Goal: Transaction & Acquisition: Purchase product/service

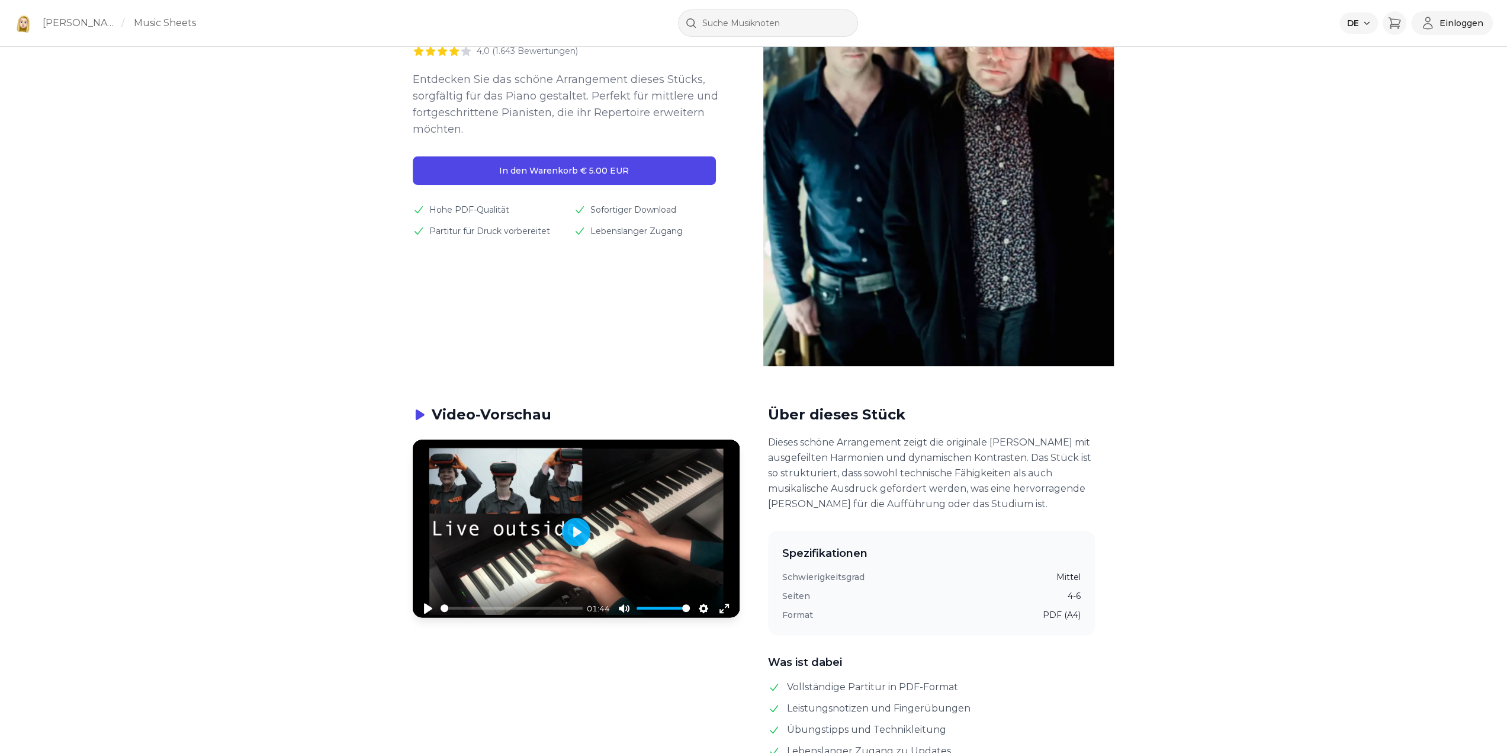
scroll to position [237, 0]
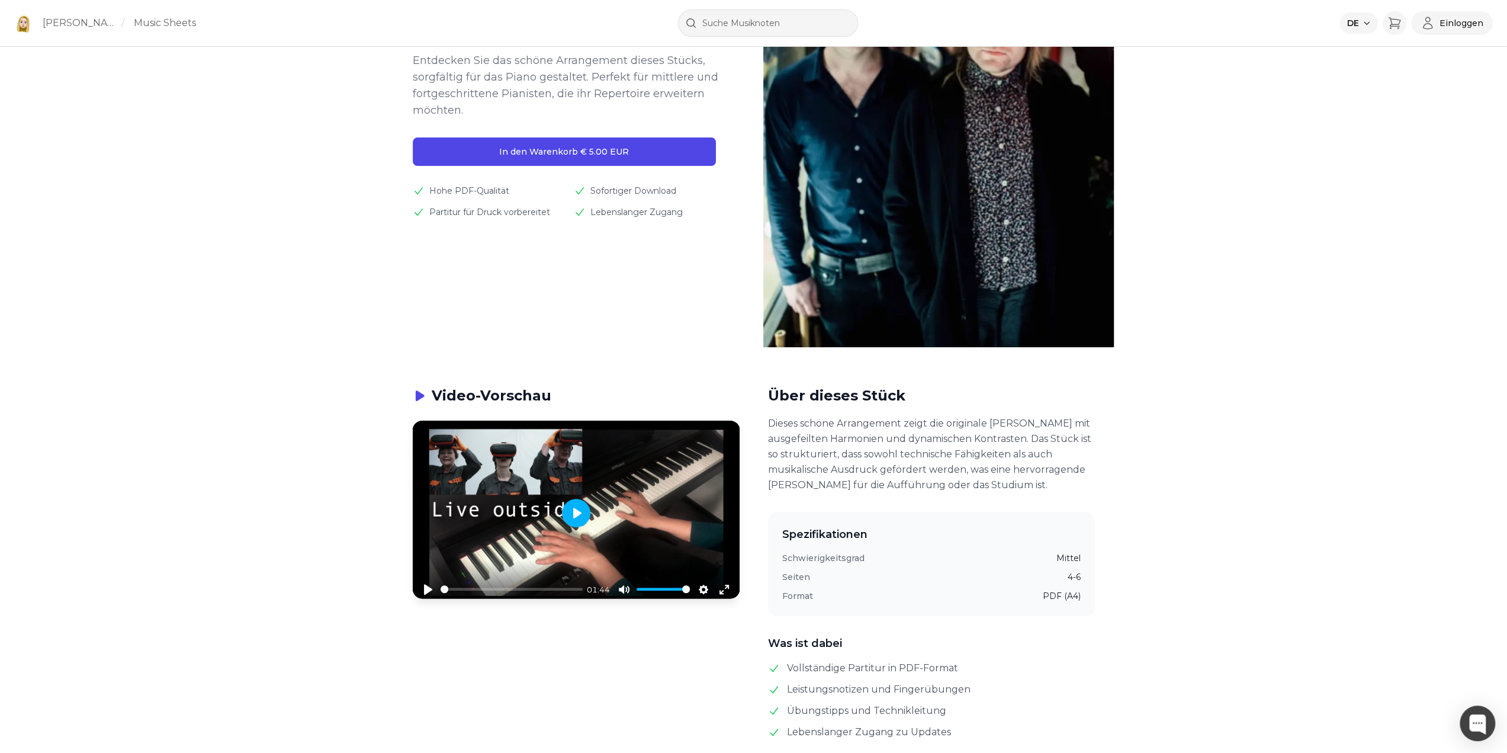
click at [579, 515] on button "Play" at bounding box center [576, 513] width 28 height 28
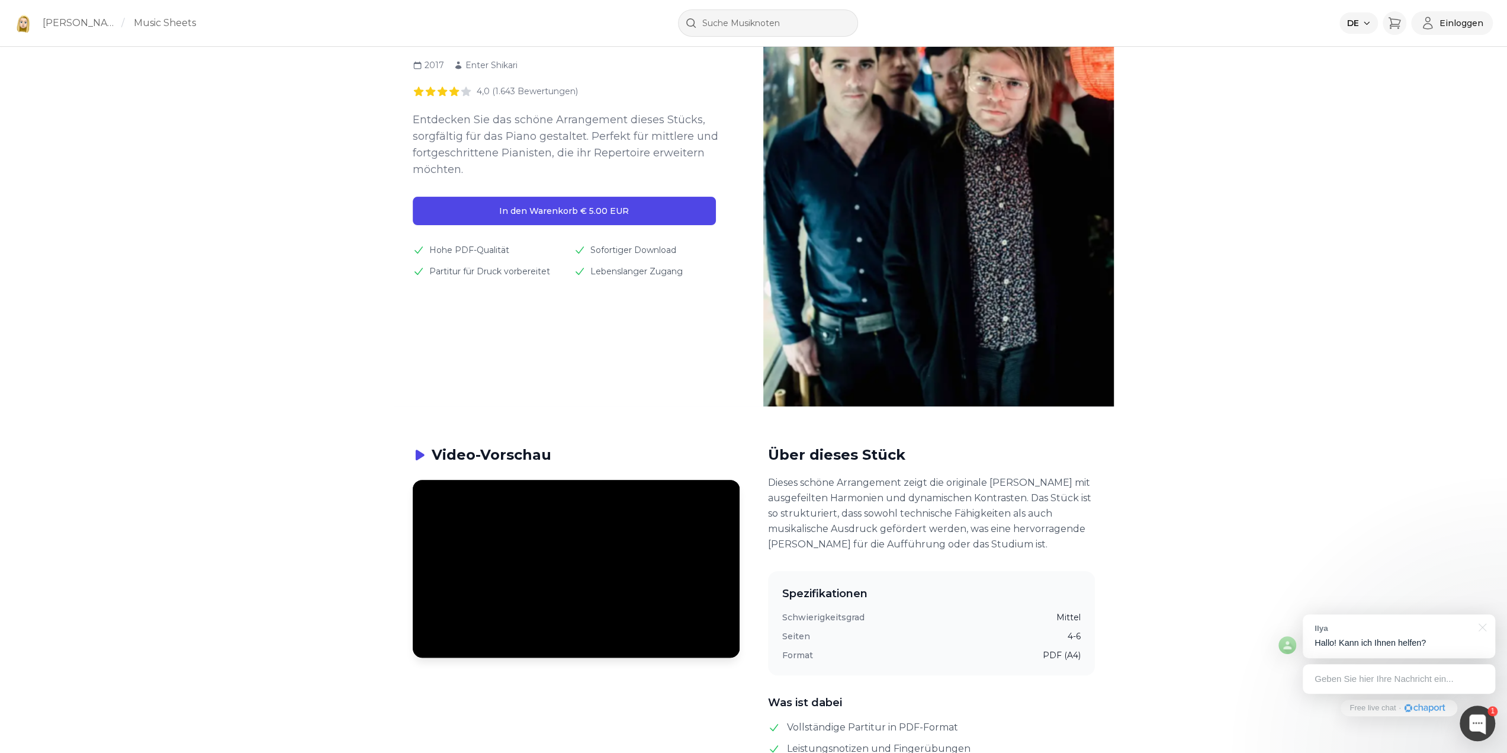
scroll to position [59, 0]
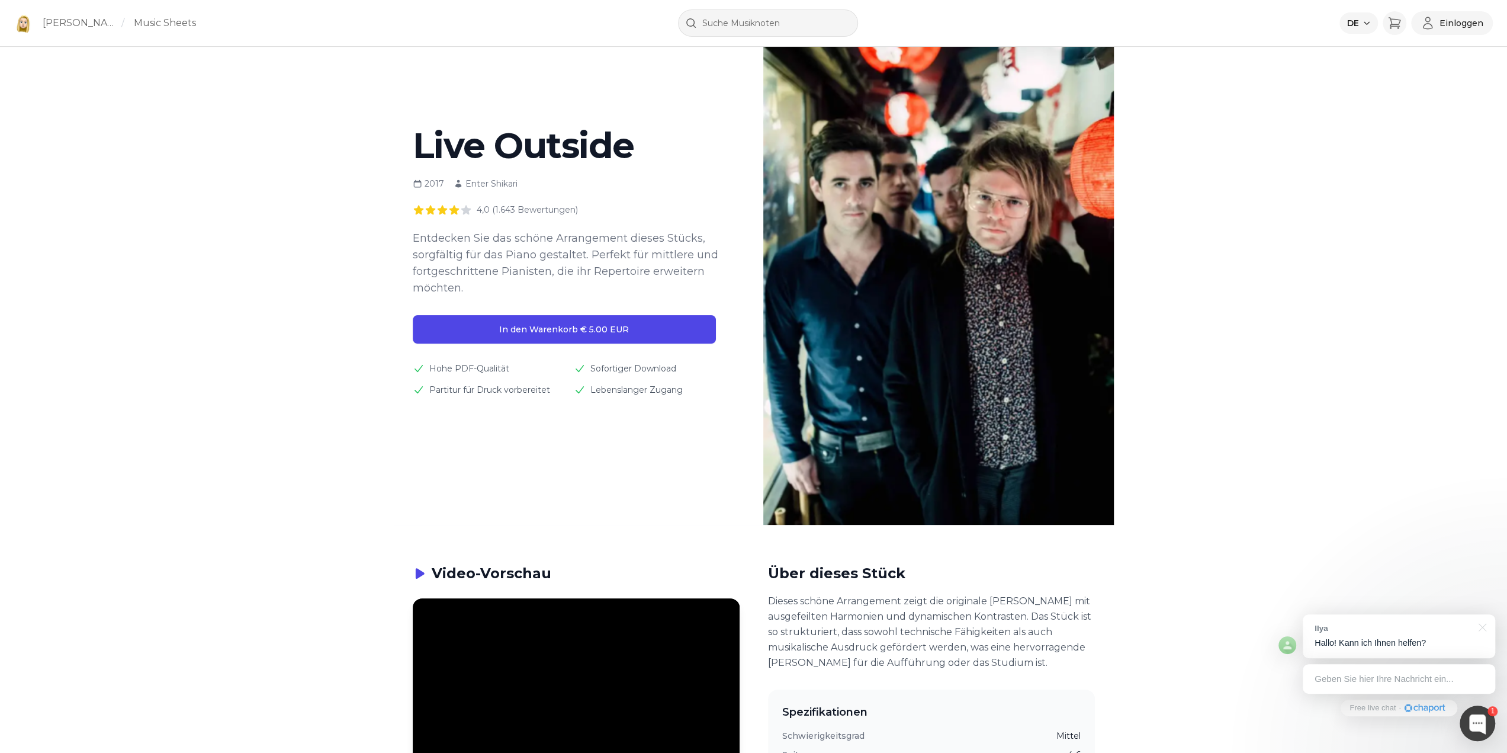
drag, startPoint x: 672, startPoint y: 1, endPoint x: 247, endPoint y: 422, distance: 598.5
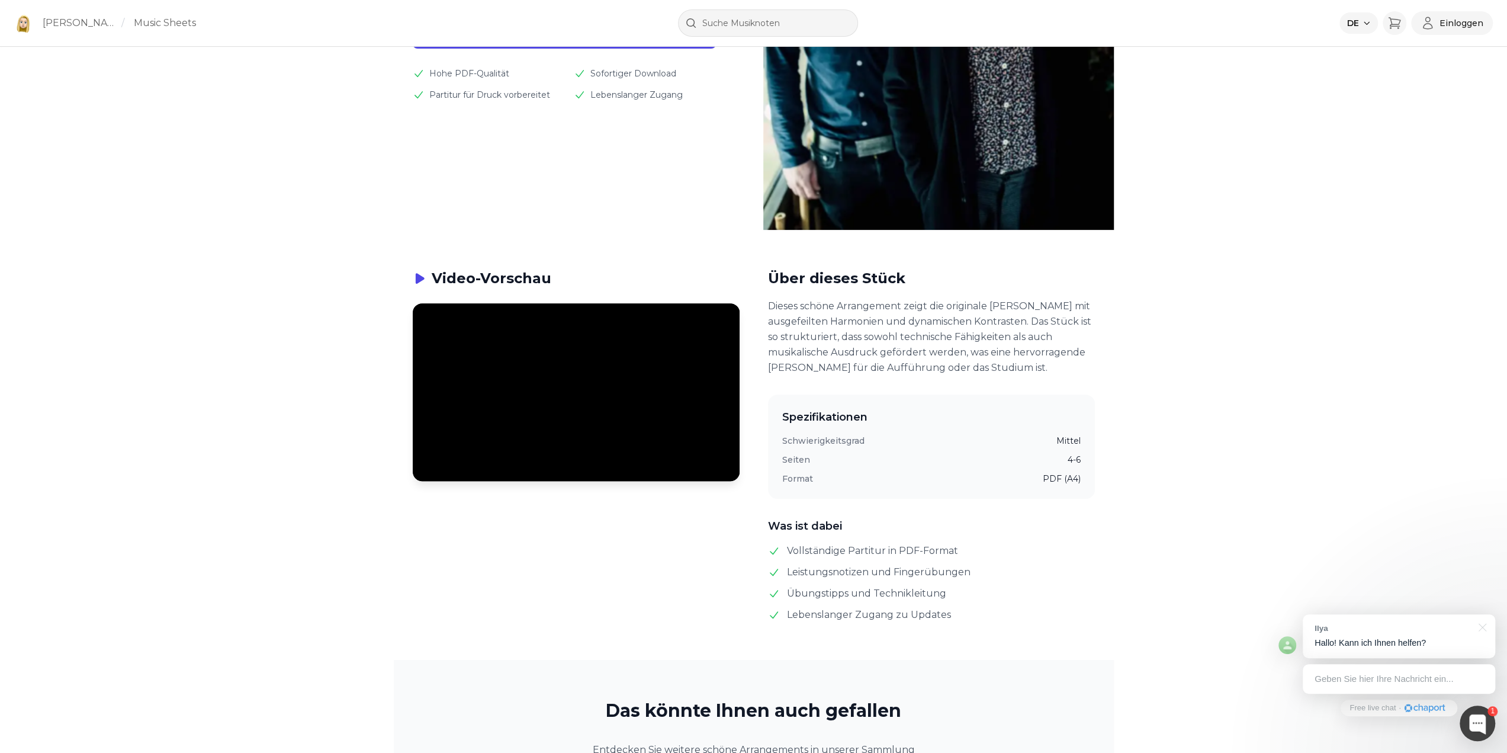
scroll to position [355, 0]
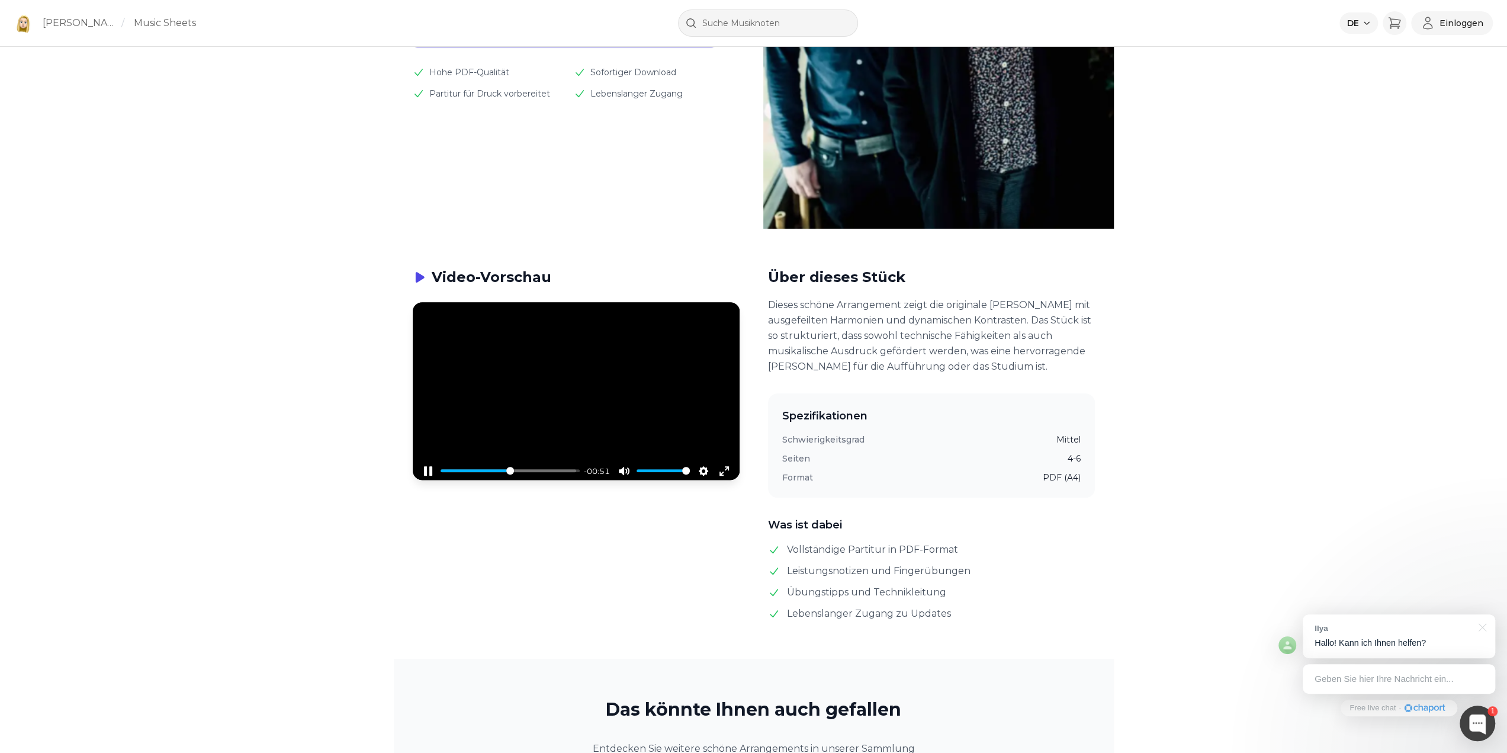
type input "50.26"
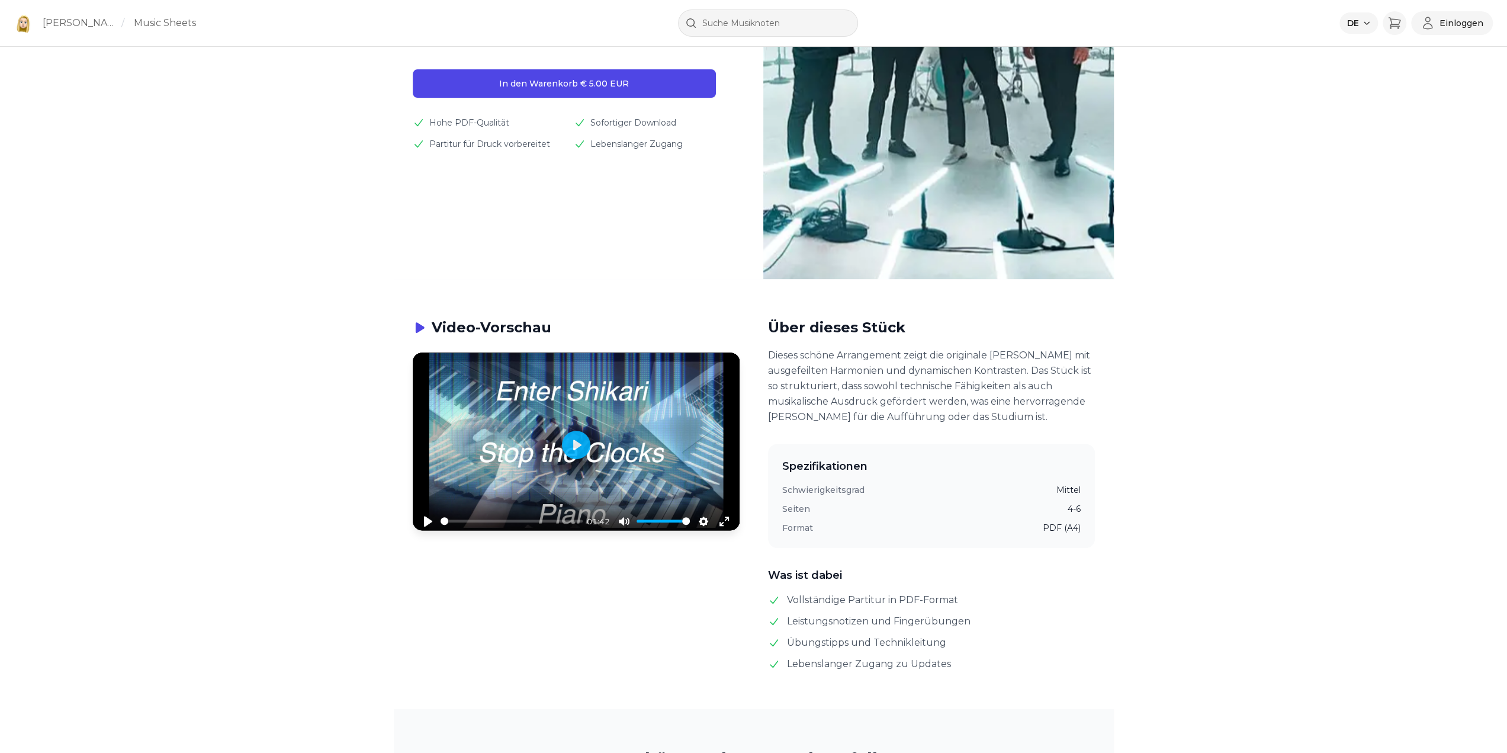
scroll to position [415, 0]
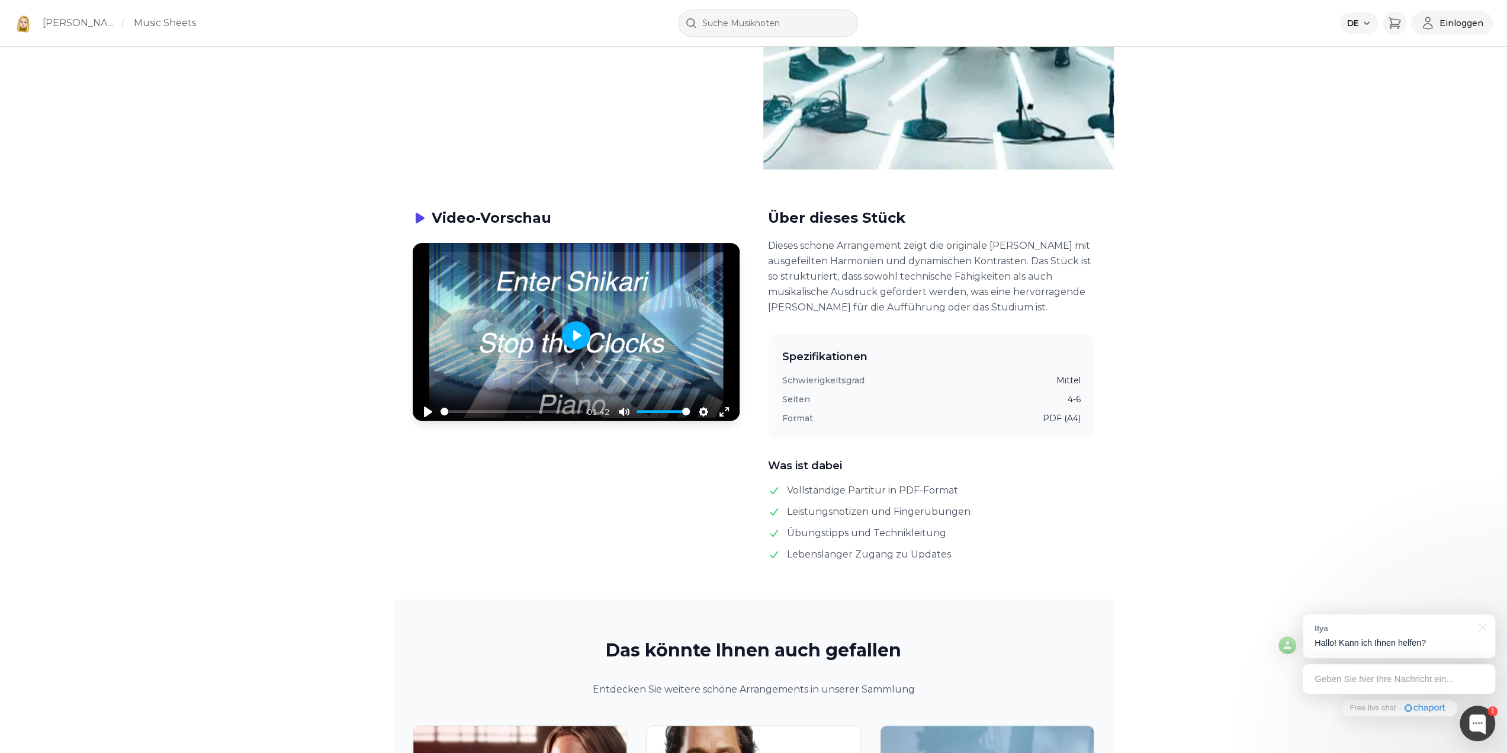
click at [582, 339] on button "Play" at bounding box center [576, 335] width 28 height 28
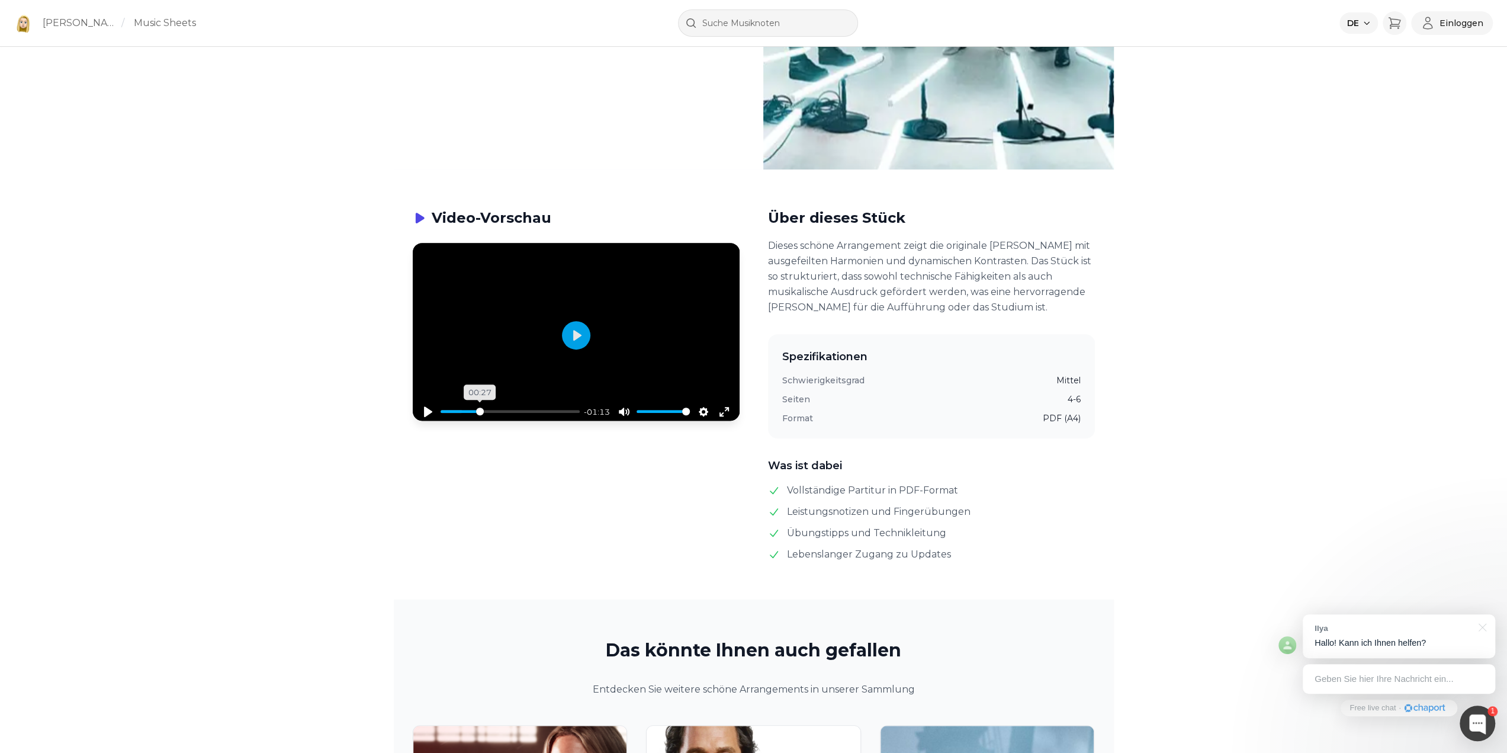
click at [480, 413] on input "Seek" at bounding box center [510, 411] width 139 height 11
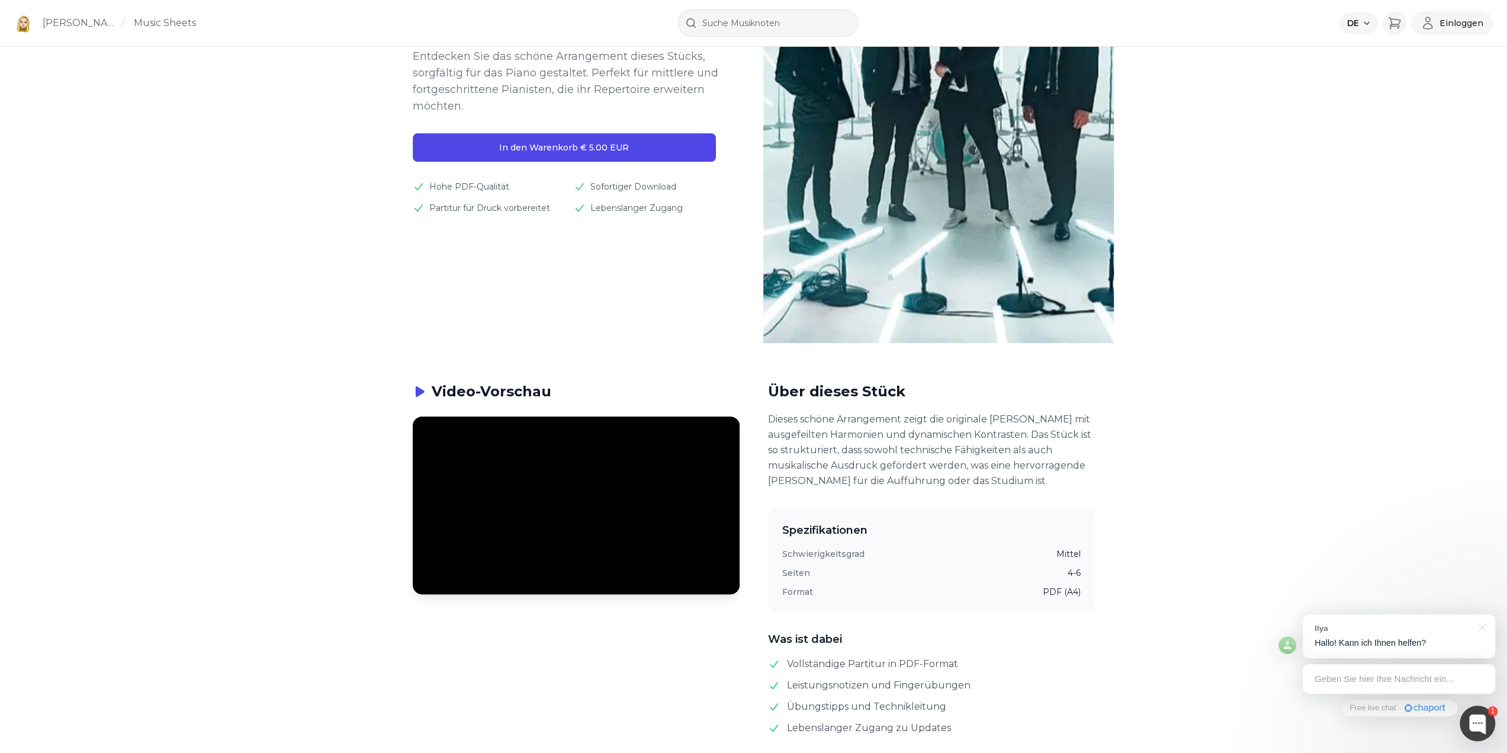
scroll to position [178, 0]
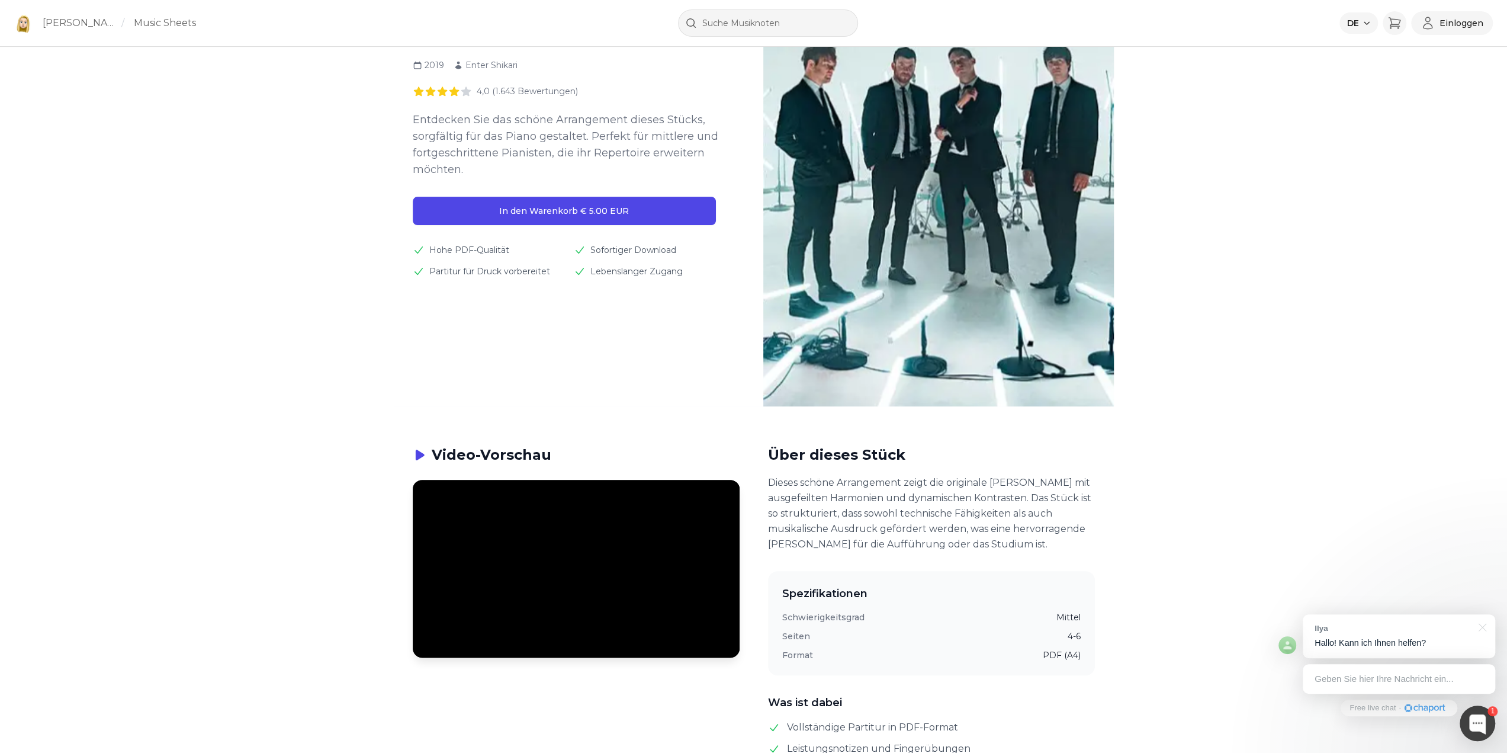
type input "54.5"
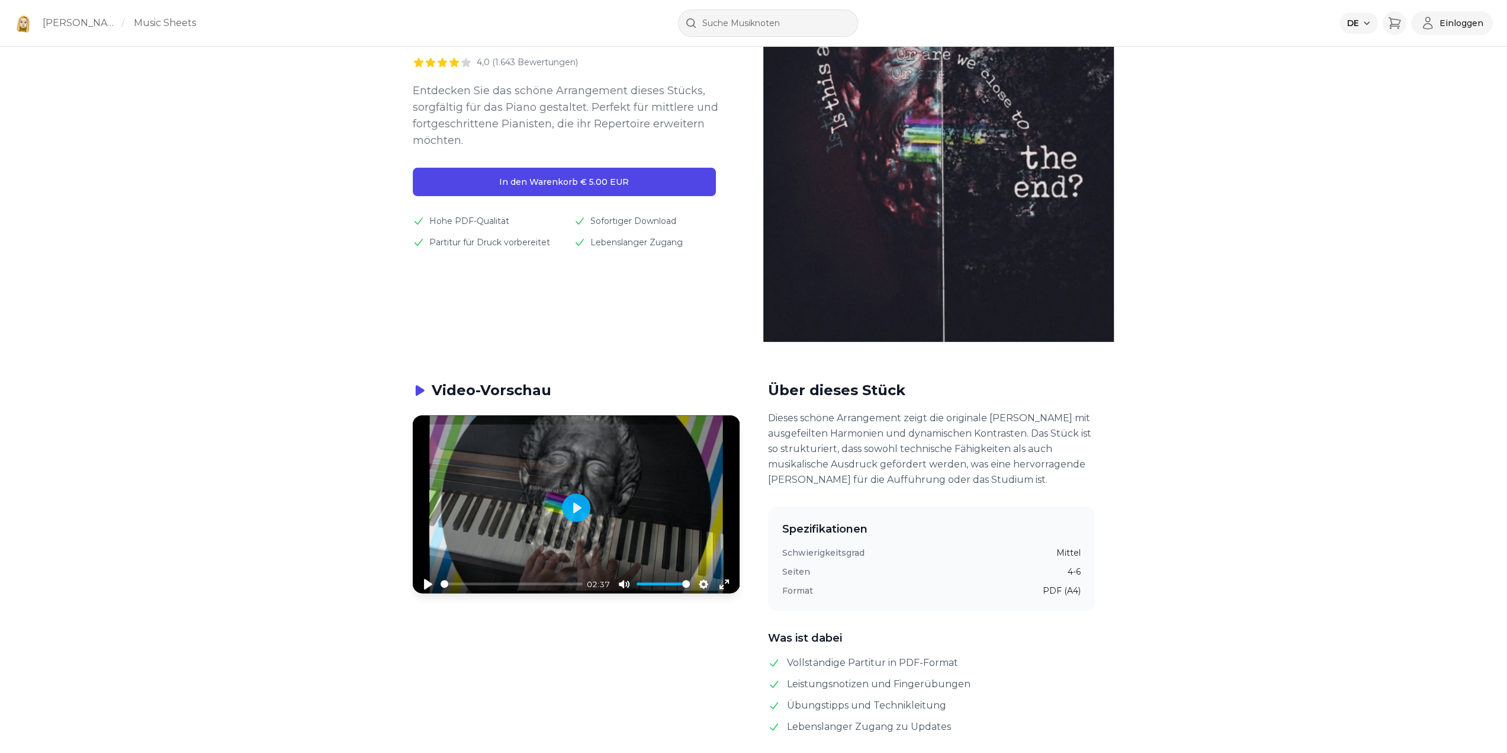
scroll to position [355, 0]
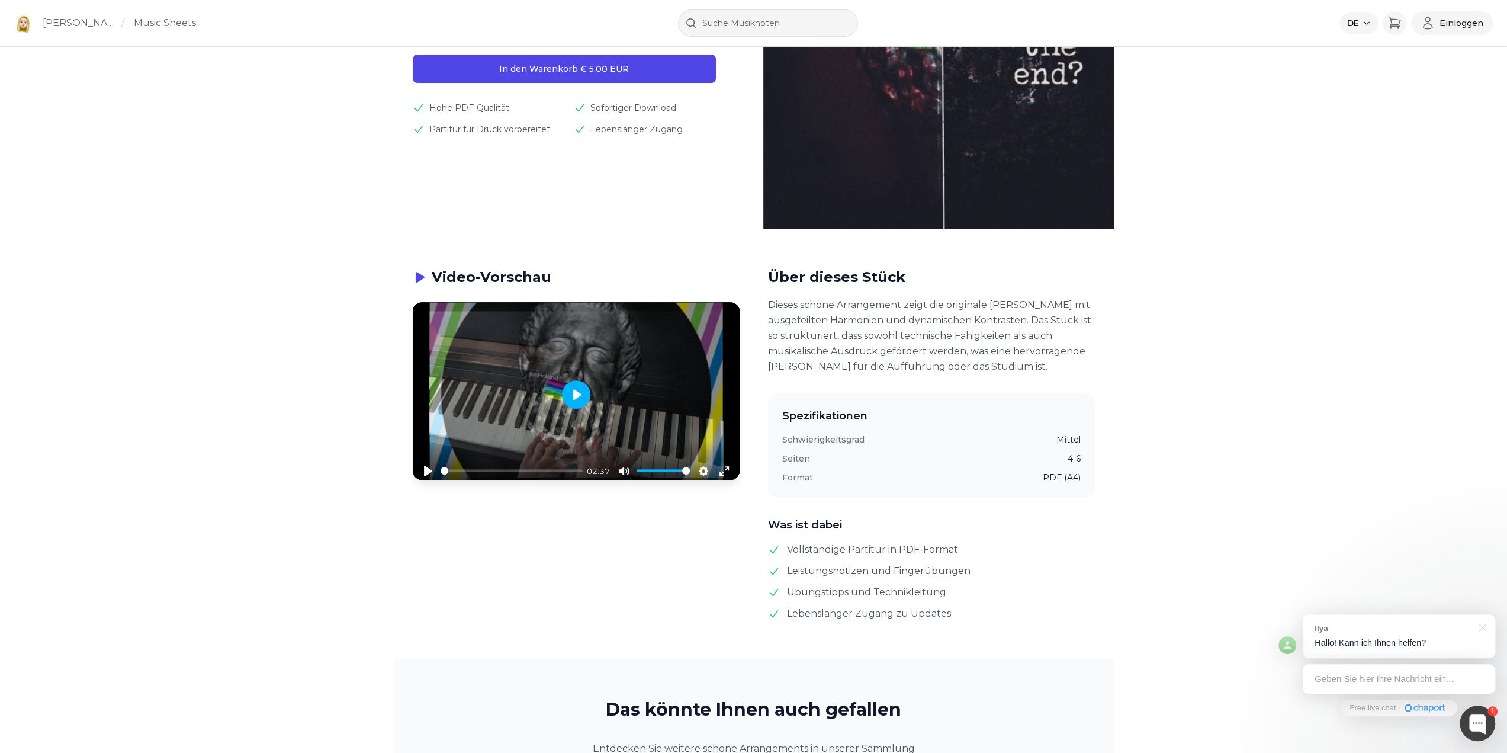
click at [583, 392] on button "Play" at bounding box center [576, 394] width 28 height 28
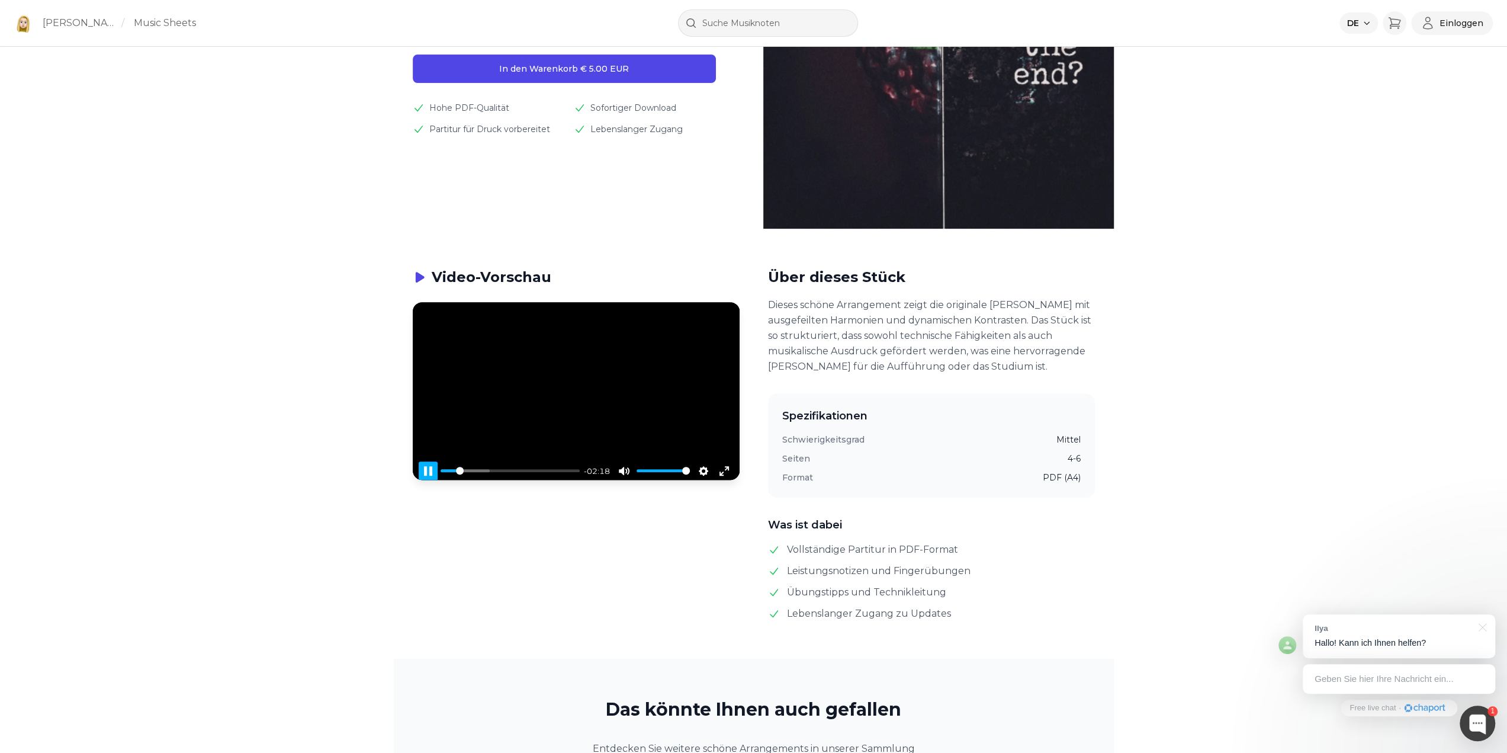
type input "11.87"
click at [426, 473] on button "Pause Play" at bounding box center [428, 470] width 19 height 19
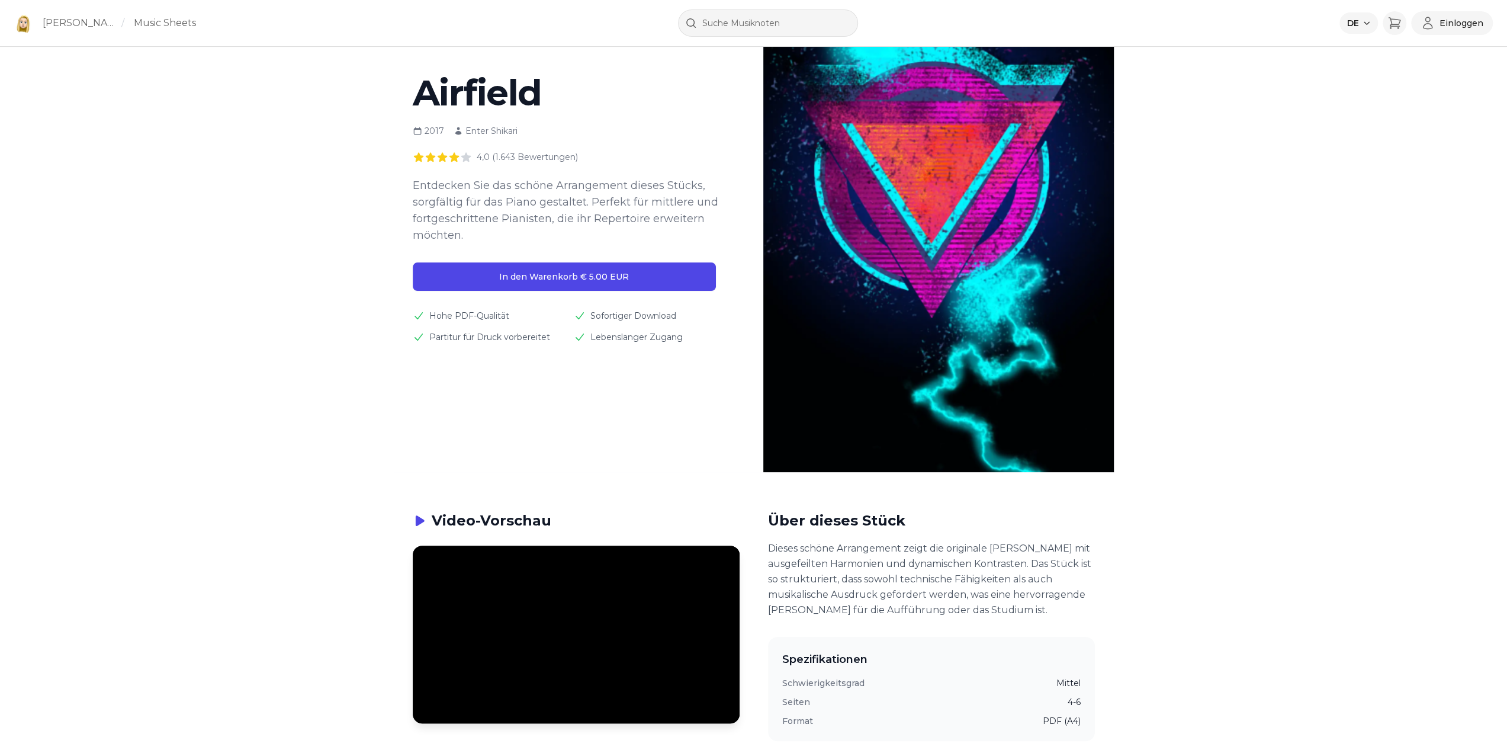
scroll to position [237, 0]
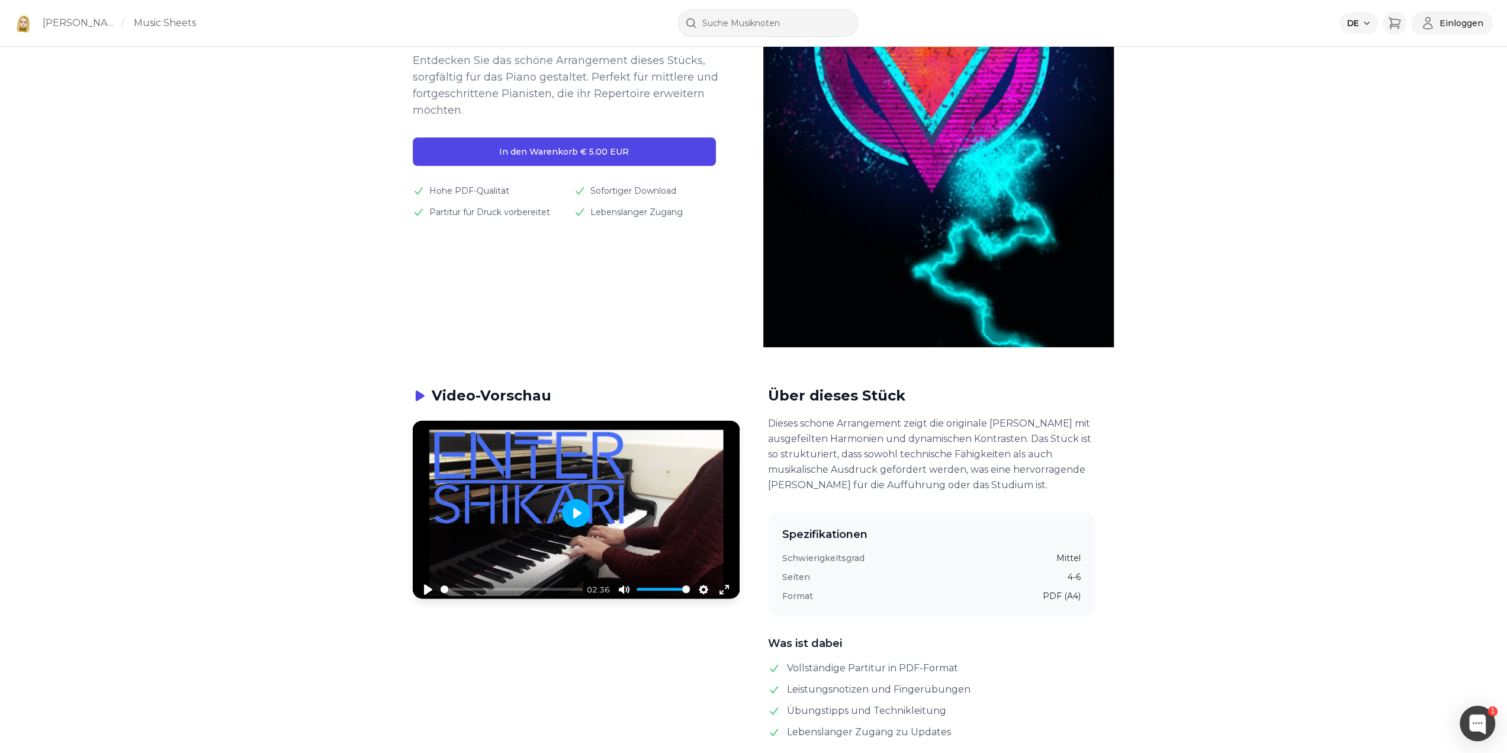
click at [584, 518] on button "Play" at bounding box center [576, 513] width 28 height 28
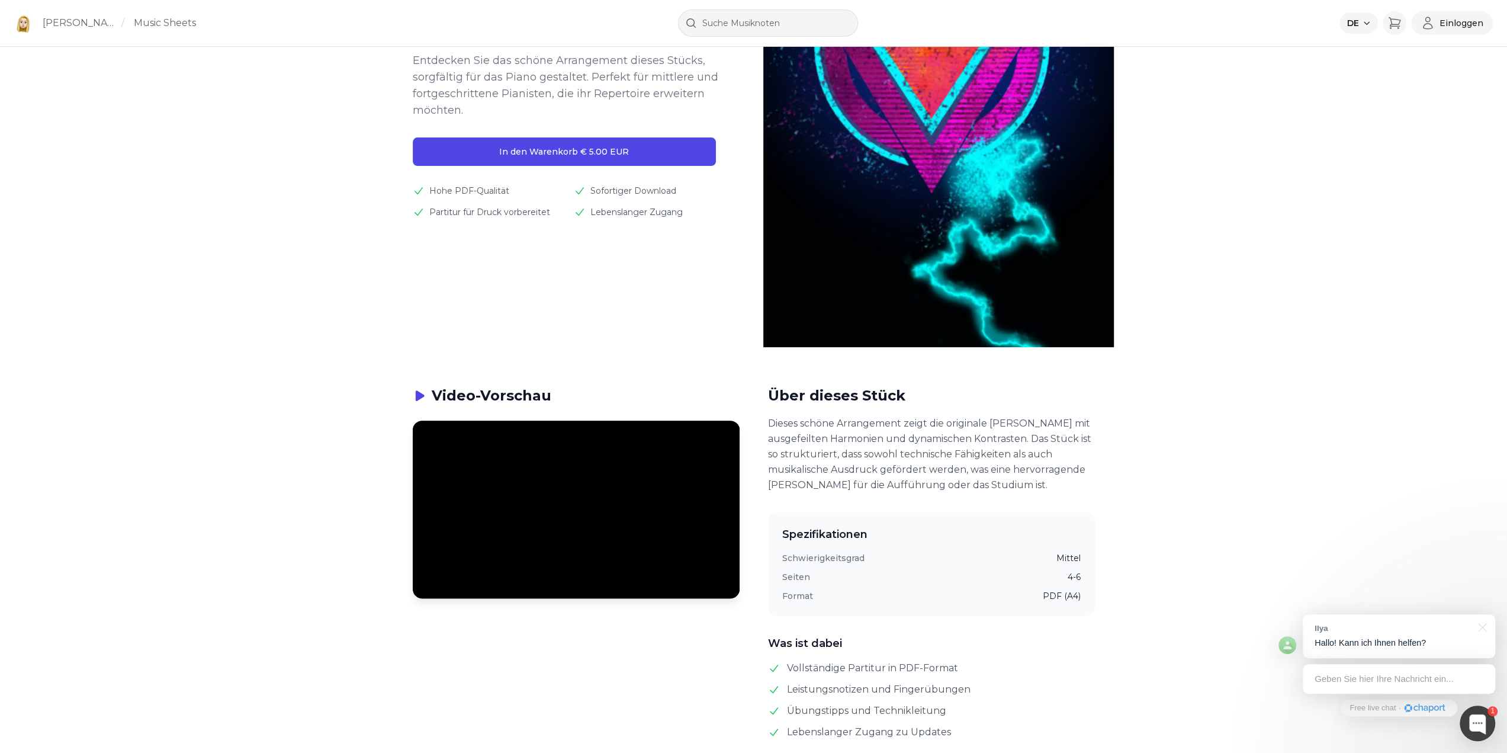
scroll to position [415, 0]
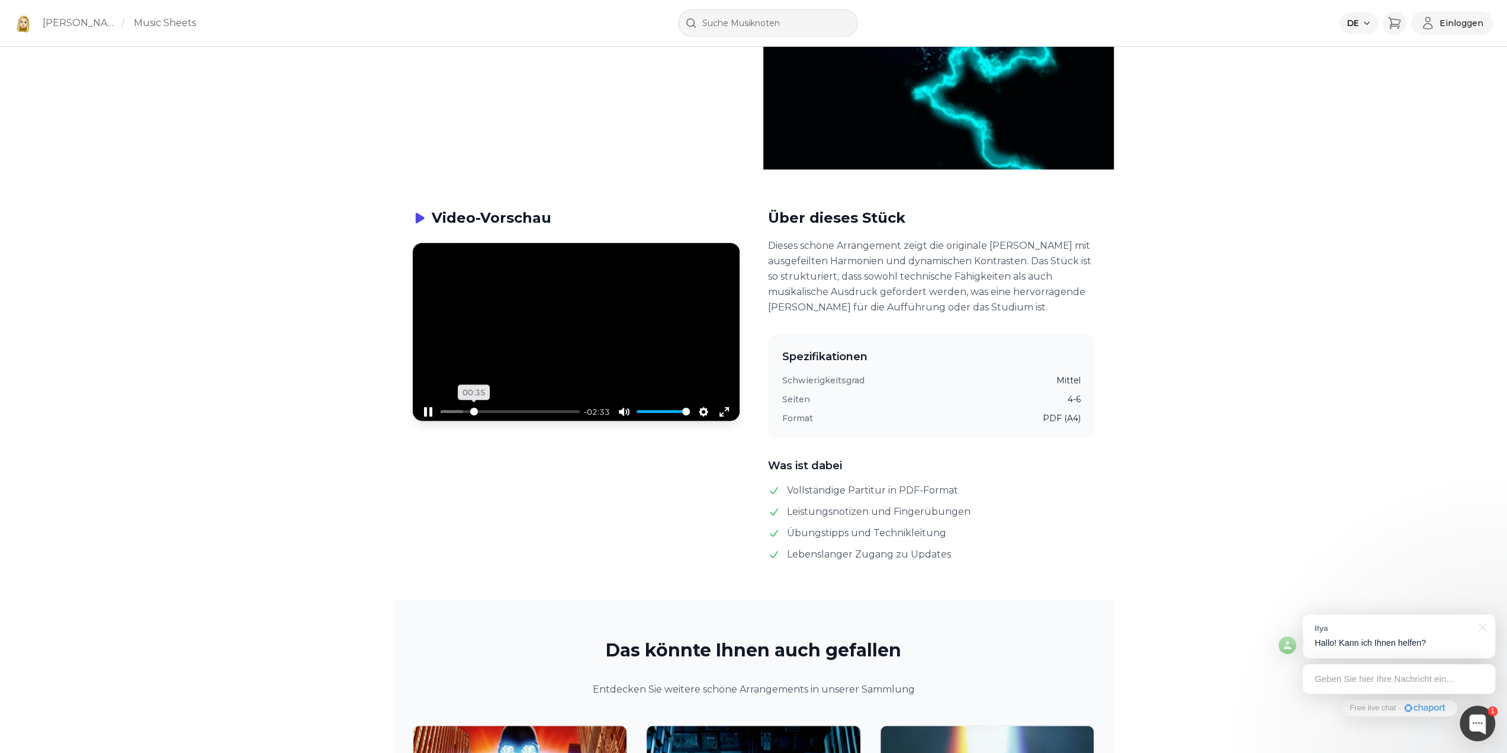
click at [474, 410] on input "Seek" at bounding box center [510, 411] width 139 height 11
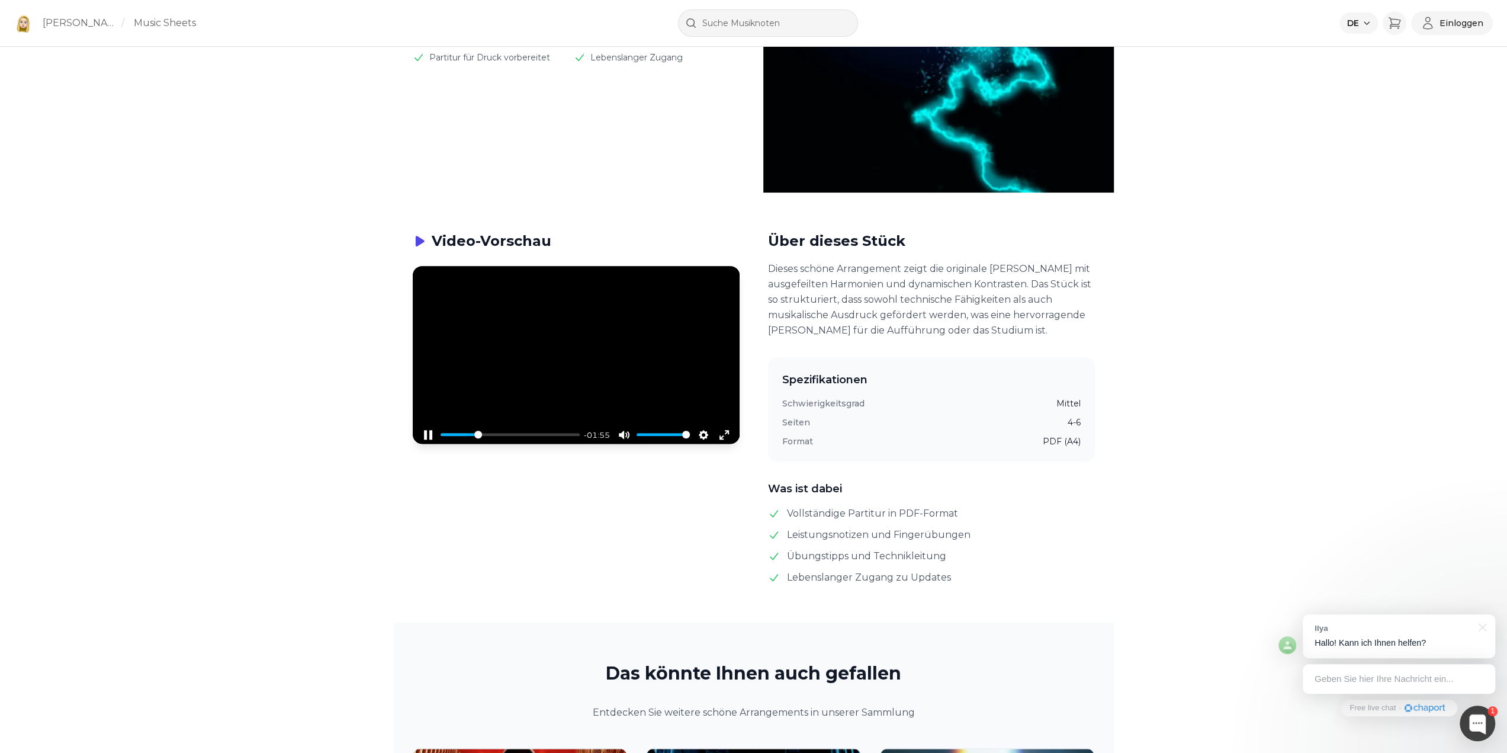
scroll to position [355, 0]
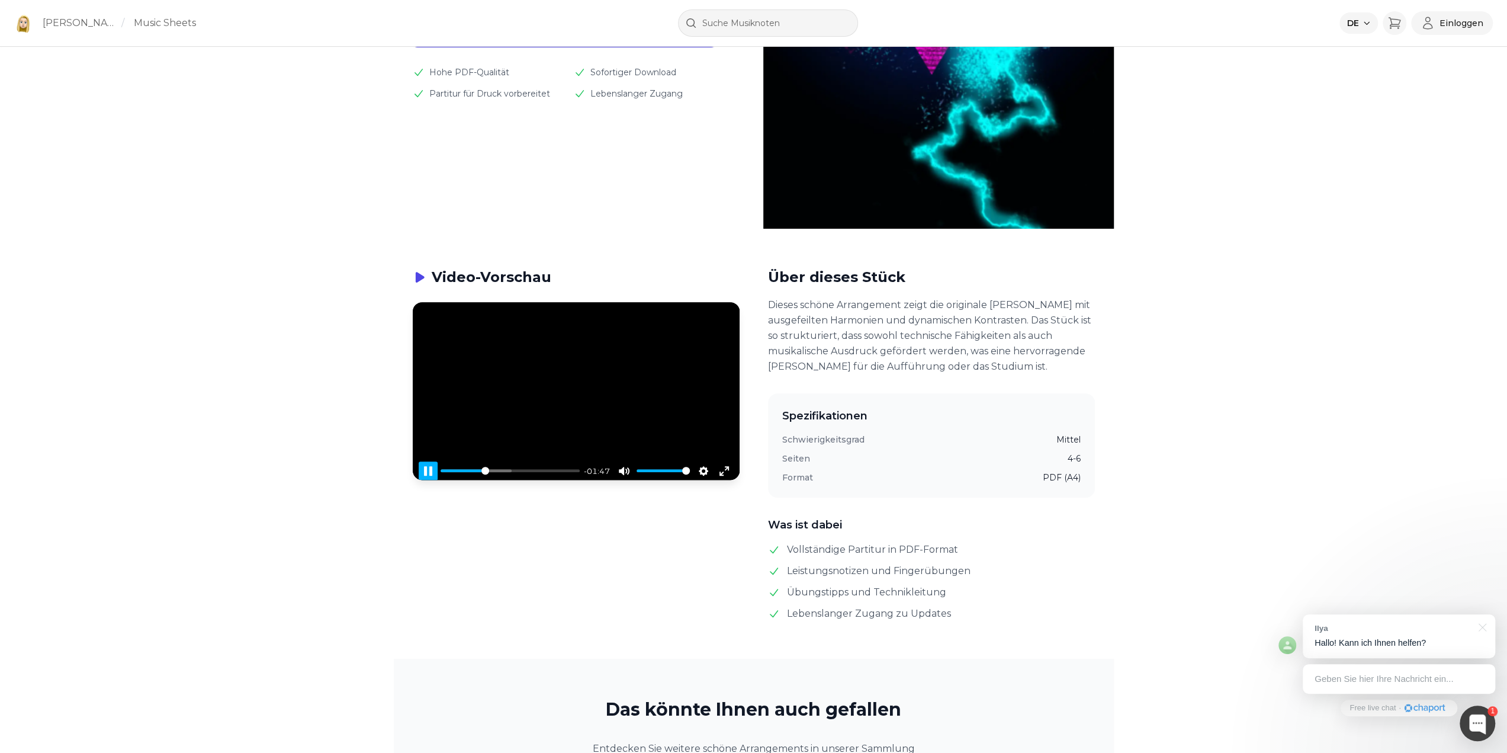
type input "31.26"
click at [427, 470] on button "Pause Play" at bounding box center [428, 470] width 19 height 19
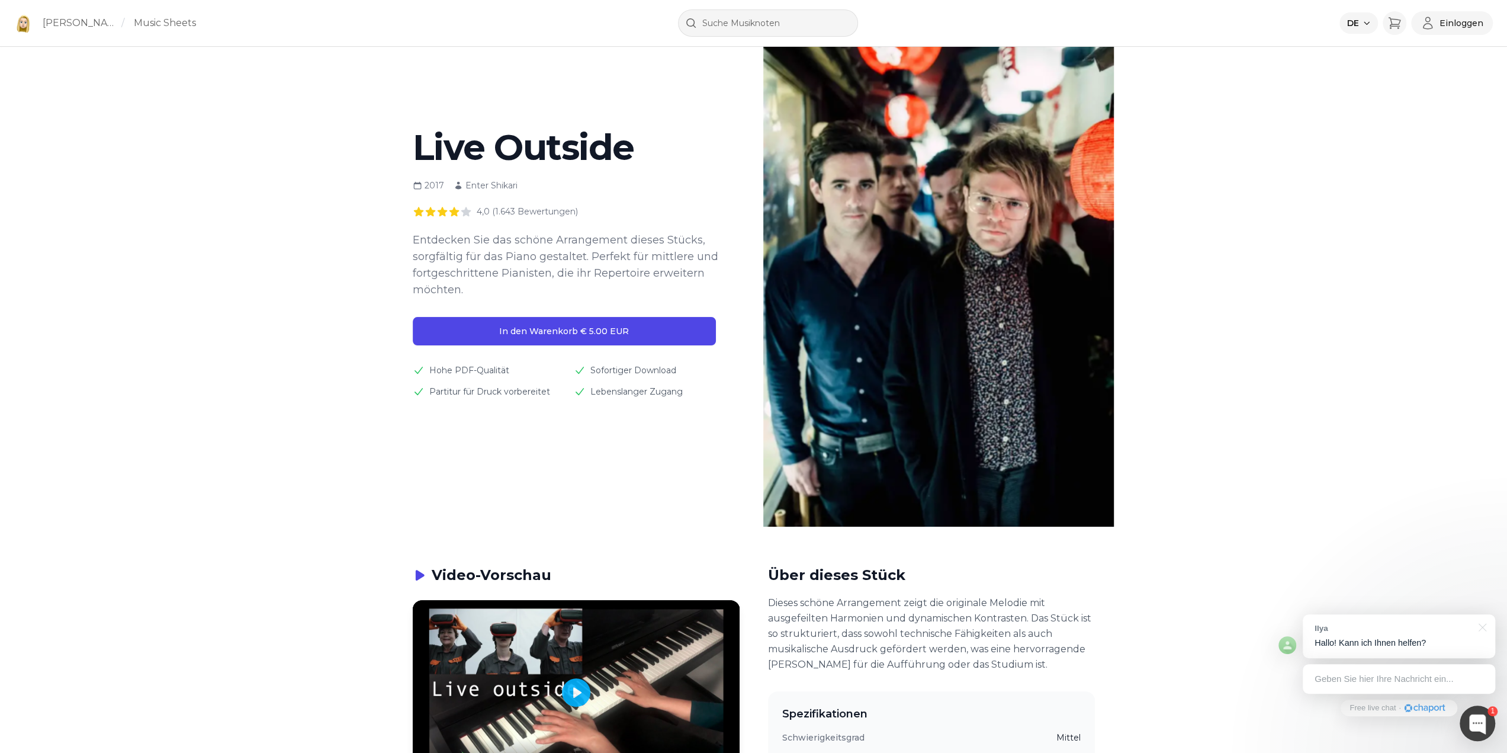
scroll to position [118, 0]
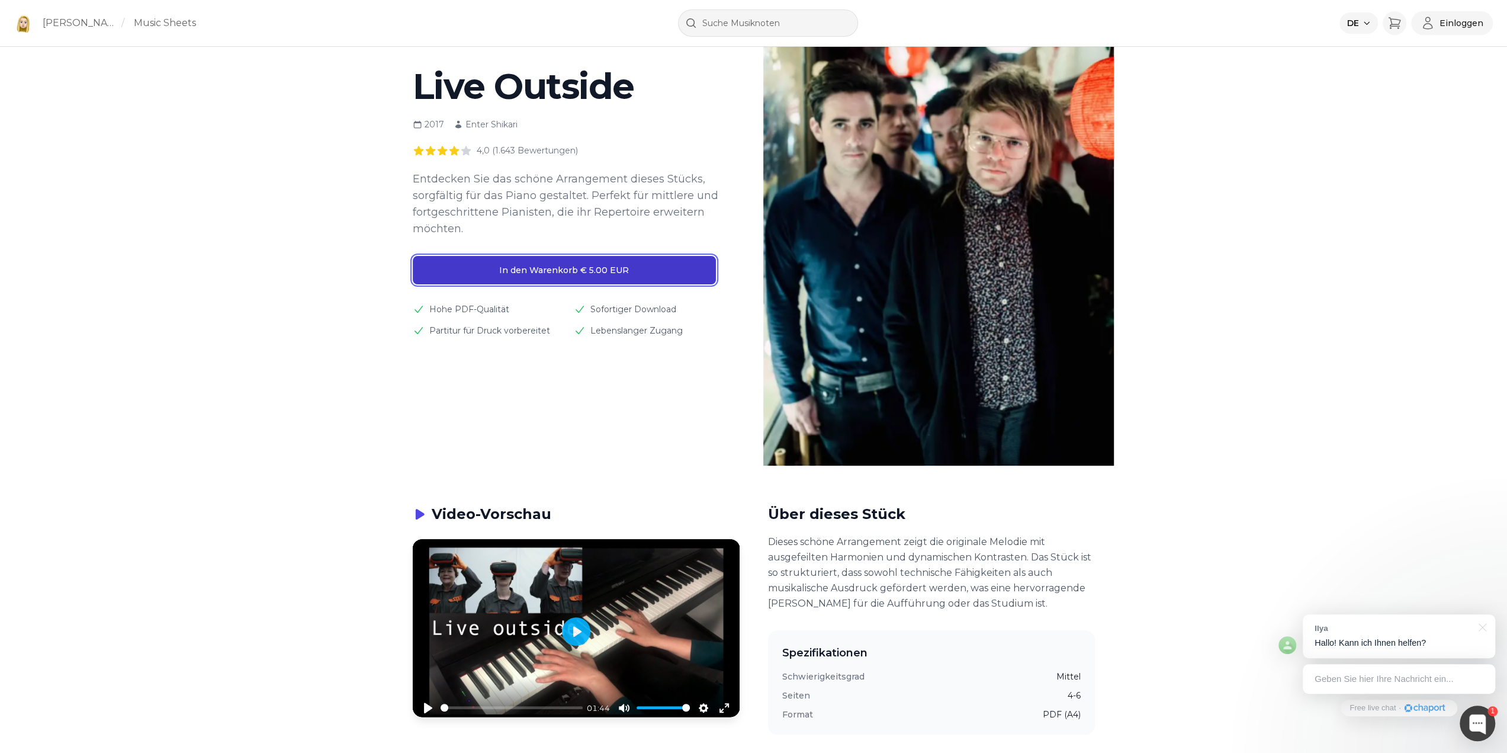
click at [579, 268] on button "In den Warenkorb € 5.00 EUR" at bounding box center [564, 270] width 303 height 28
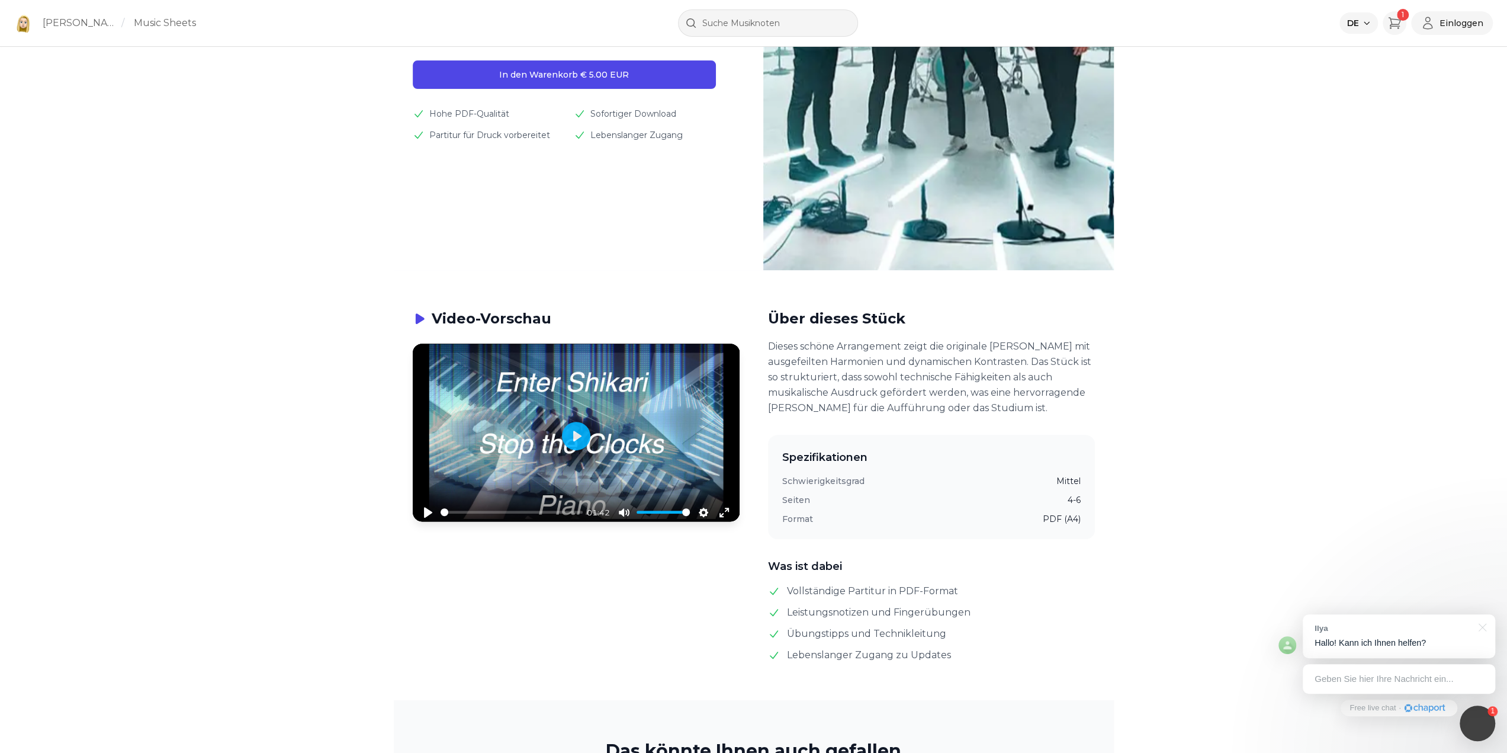
scroll to position [355, 0]
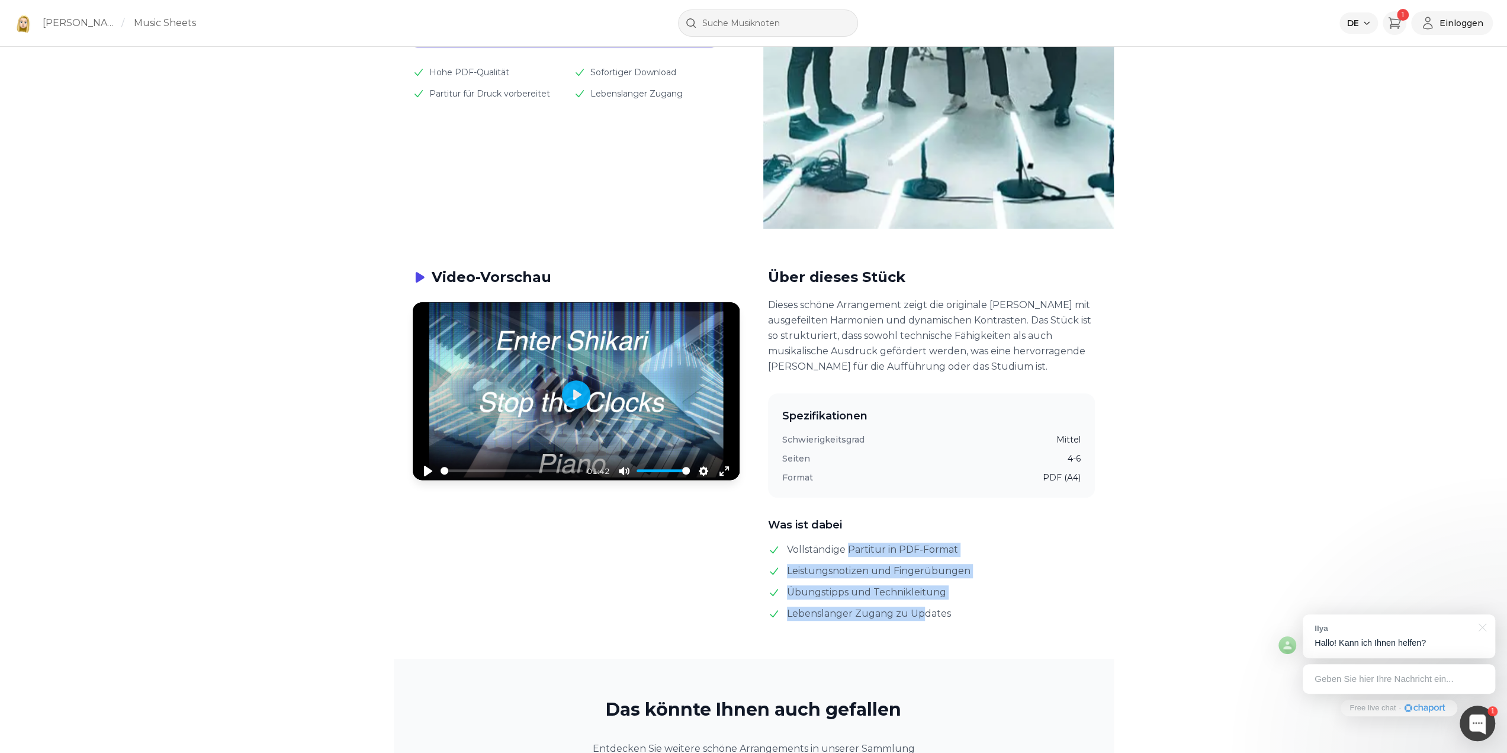
drag, startPoint x: 848, startPoint y: 553, endPoint x: 920, endPoint y: 621, distance: 99.7
click at [920, 621] on div "Video-Vorschau Pause Play % buffered 00:00 01:42 Unmute Mute Disable captions E…" at bounding box center [754, 444] width 720 height 430
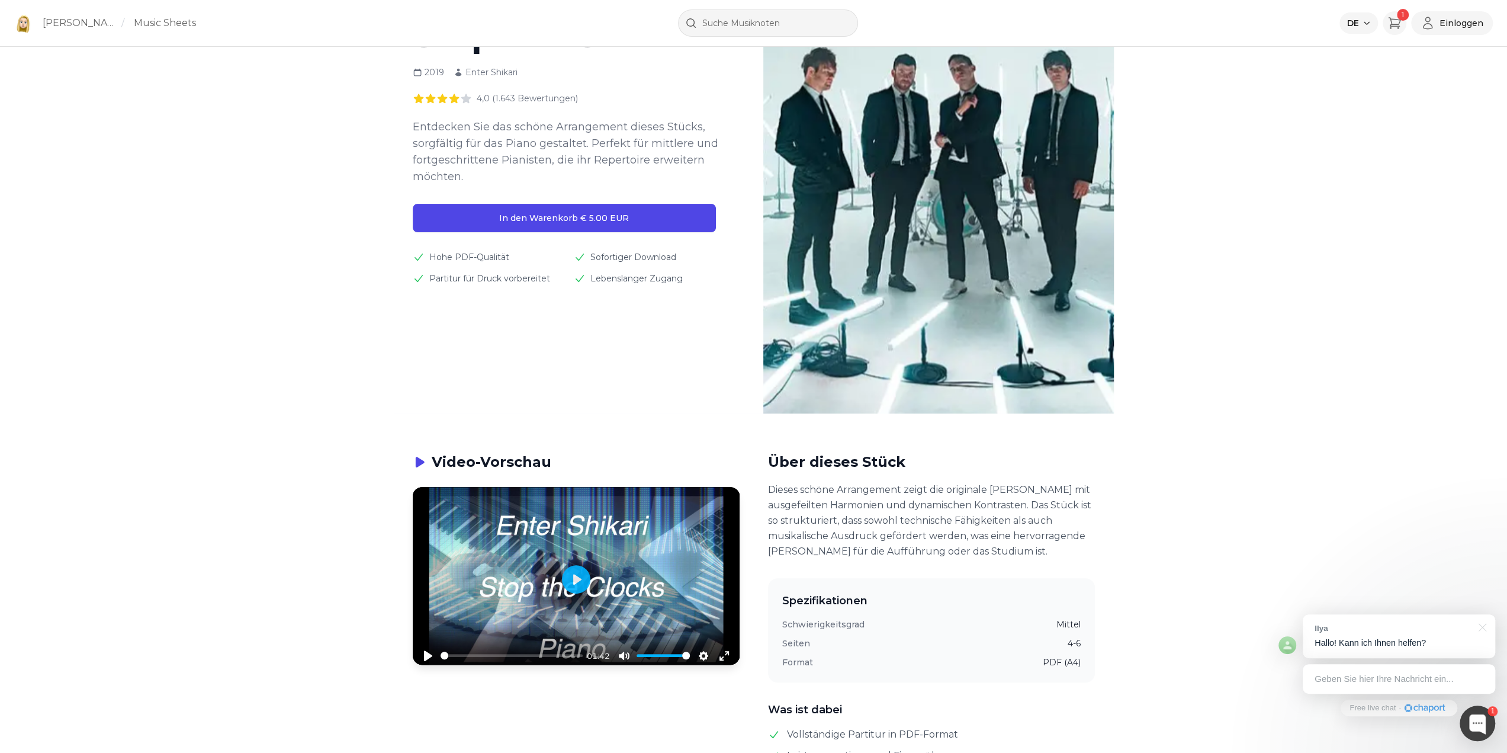
scroll to position [0, 0]
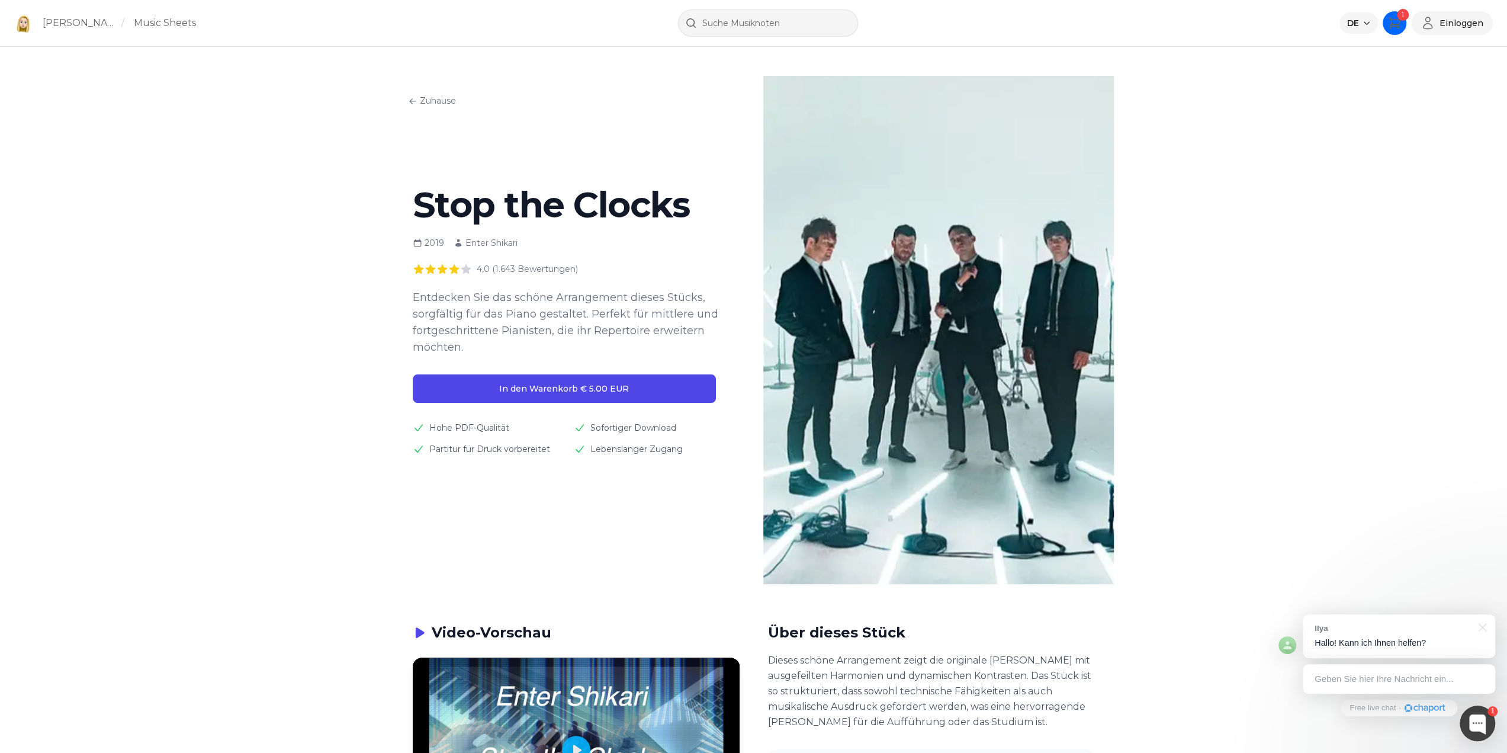
drag, startPoint x: 585, startPoint y: 2, endPoint x: 1398, endPoint y: 21, distance: 812.8
click at [1398, 21] on icon "Warenkorb" at bounding box center [1395, 23] width 14 height 14
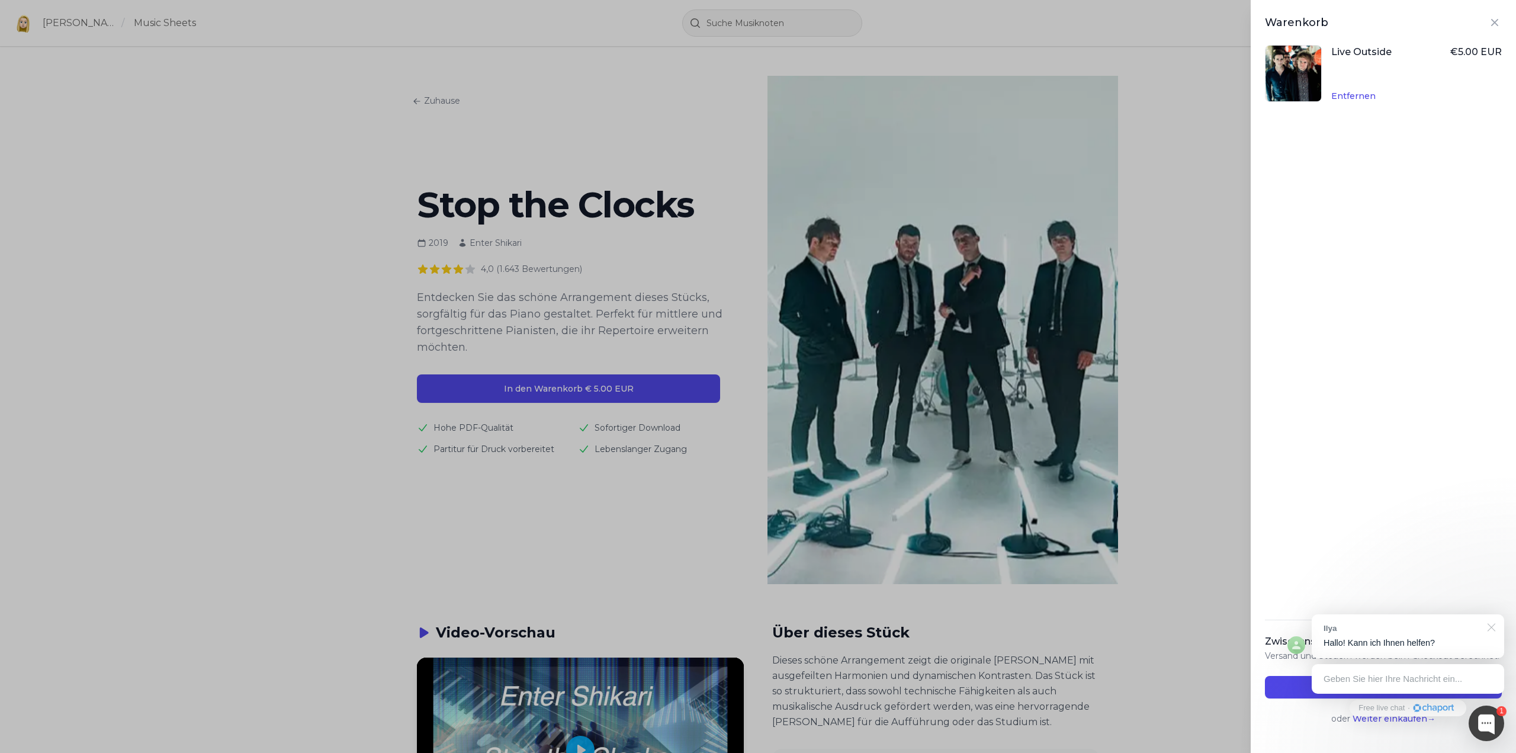
click at [1494, 628] on div at bounding box center [1490, 626] width 30 height 24
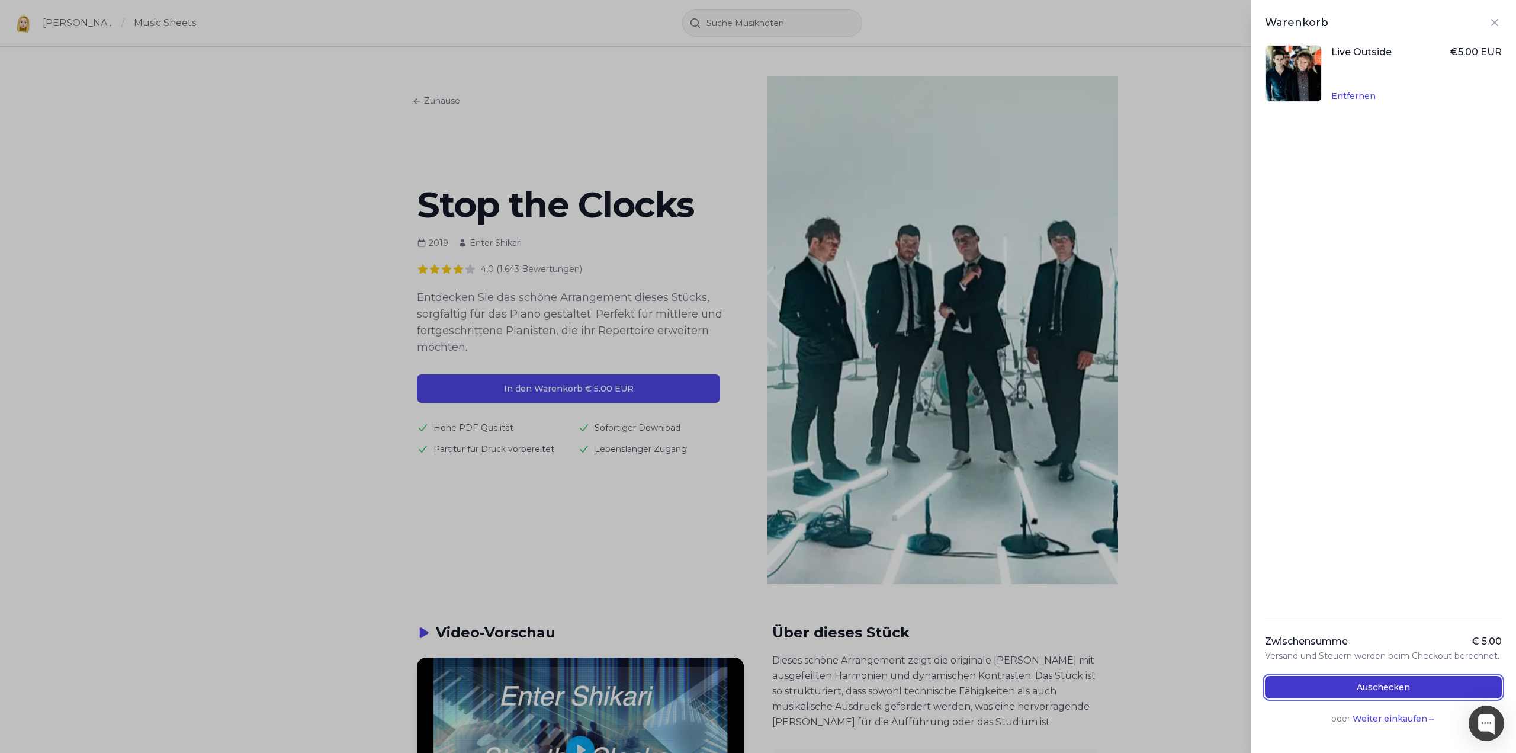
click at [1433, 691] on button "Auschecken" at bounding box center [1383, 687] width 237 height 23
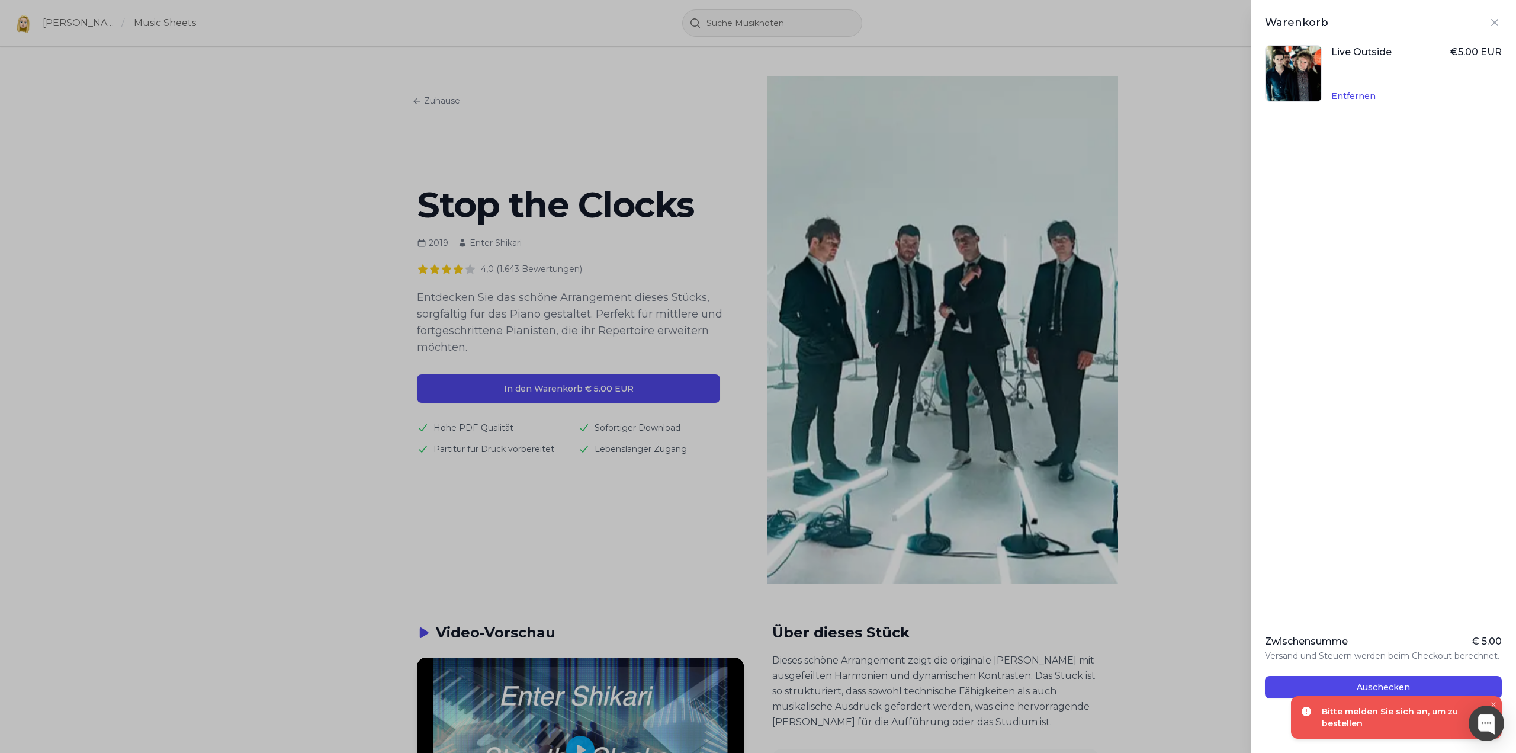
click at [1495, 704] on icon "Close toast" at bounding box center [1493, 704] width 7 height 7
click at [575, 143] on div "Warenkorb Live Outside € 5.00 EUR Entfernen Zwischensumme € 5.00 Versand und St…" at bounding box center [758, 376] width 1516 height 753
click at [1488, 29] on icon "Close panel" at bounding box center [1495, 22] width 14 height 14
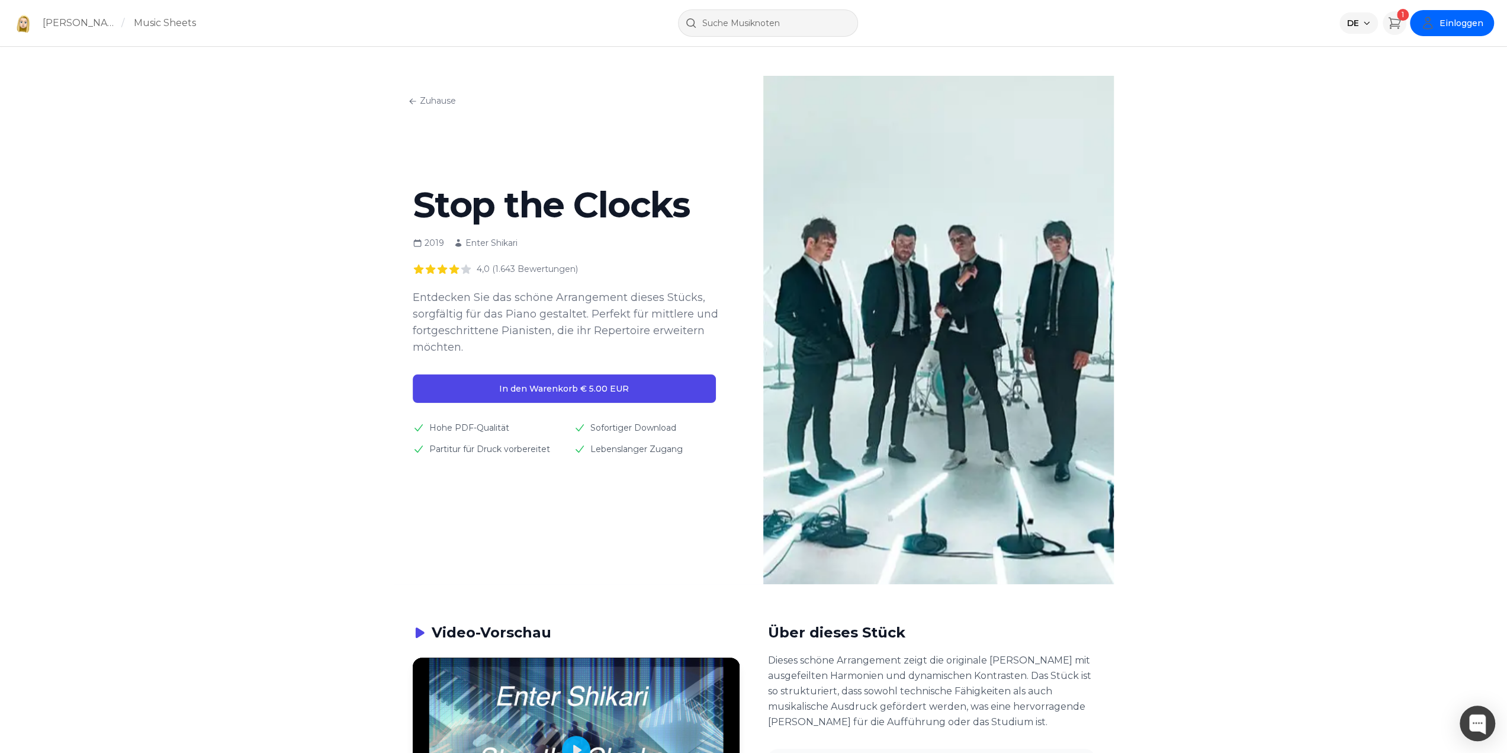
click at [1444, 20] on span "Einloggen" at bounding box center [1462, 23] width 44 height 12
click at [1433, 56] on button "Einloggen" at bounding box center [1436, 52] width 114 height 21
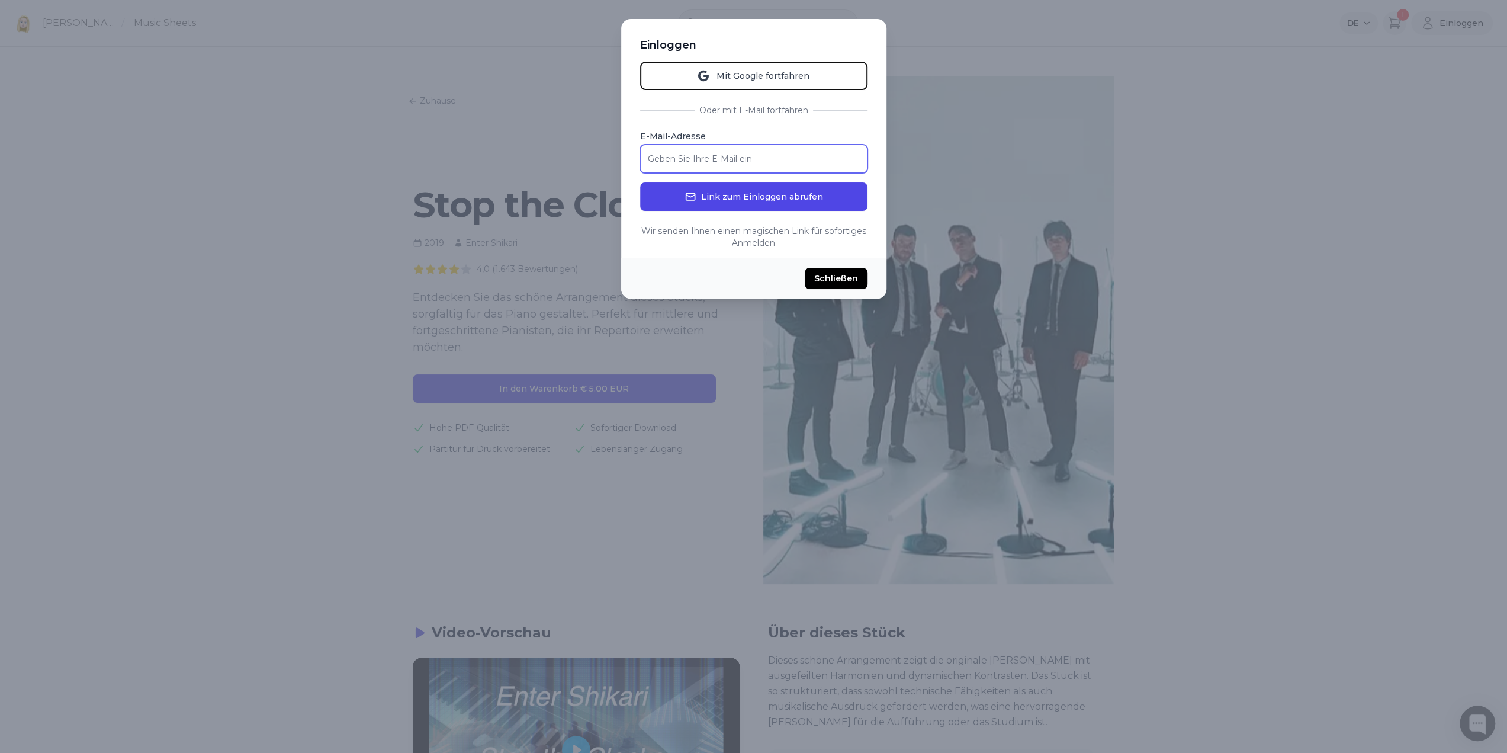
click at [694, 162] on input "E-Mail-Adresse" at bounding box center [753, 159] width 227 height 28
type input "gsammy@gmx.de"
click at [738, 200] on button "Link zum Einloggen abrufen" at bounding box center [753, 196] width 227 height 28
click at [836, 279] on button "Schließen" at bounding box center [836, 278] width 63 height 21
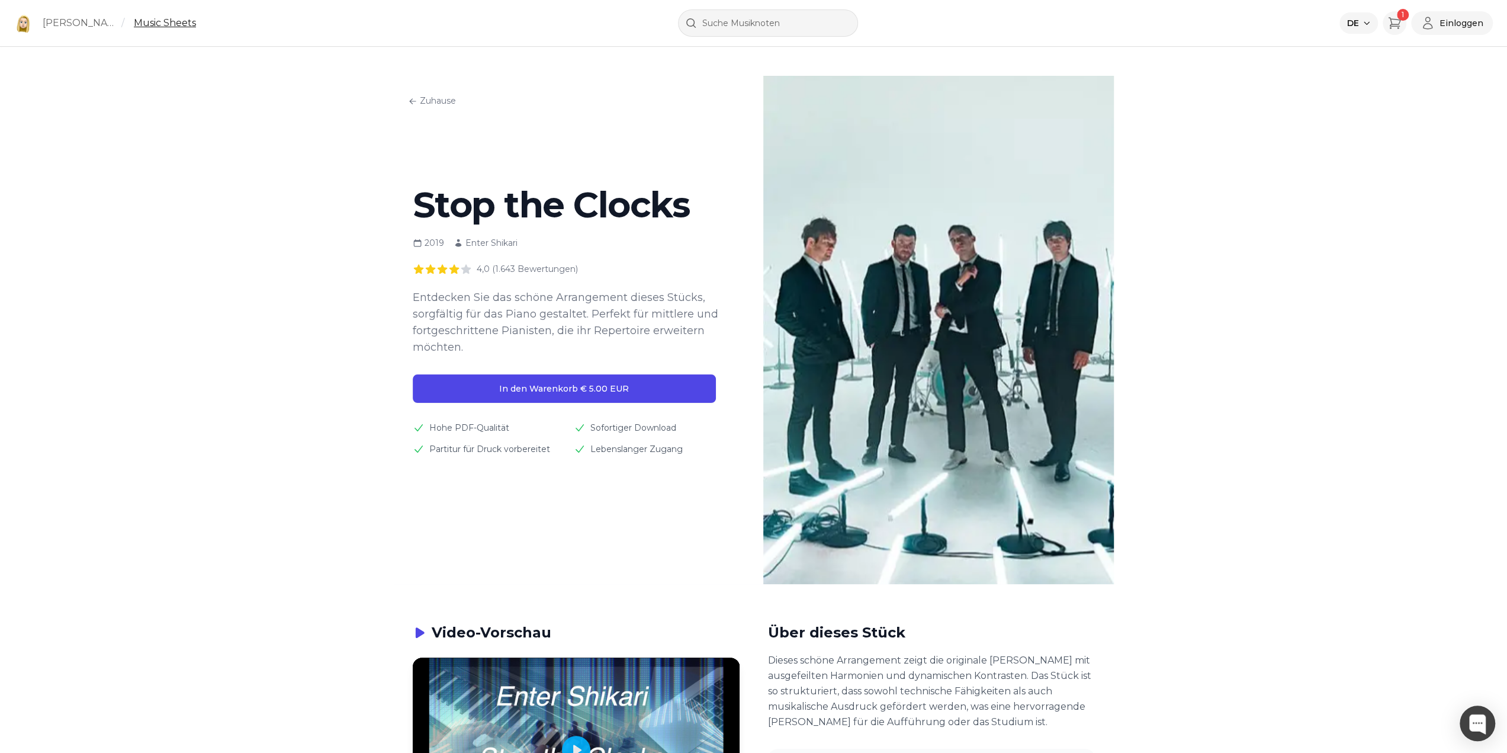
click at [153, 24] on link "Music Sheets" at bounding box center [165, 23] width 62 height 14
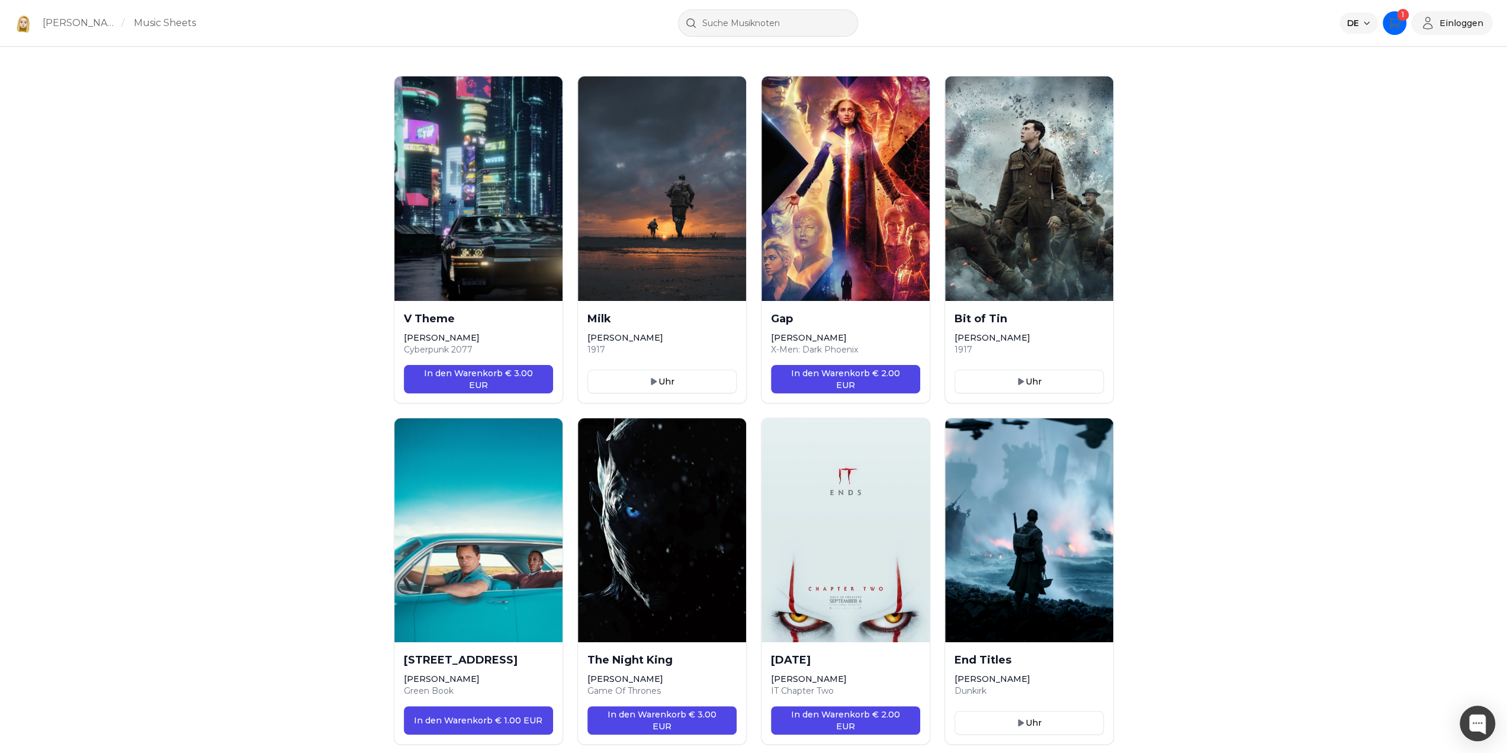
click at [1402, 19] on span "1" at bounding box center [1403, 15] width 12 height 12
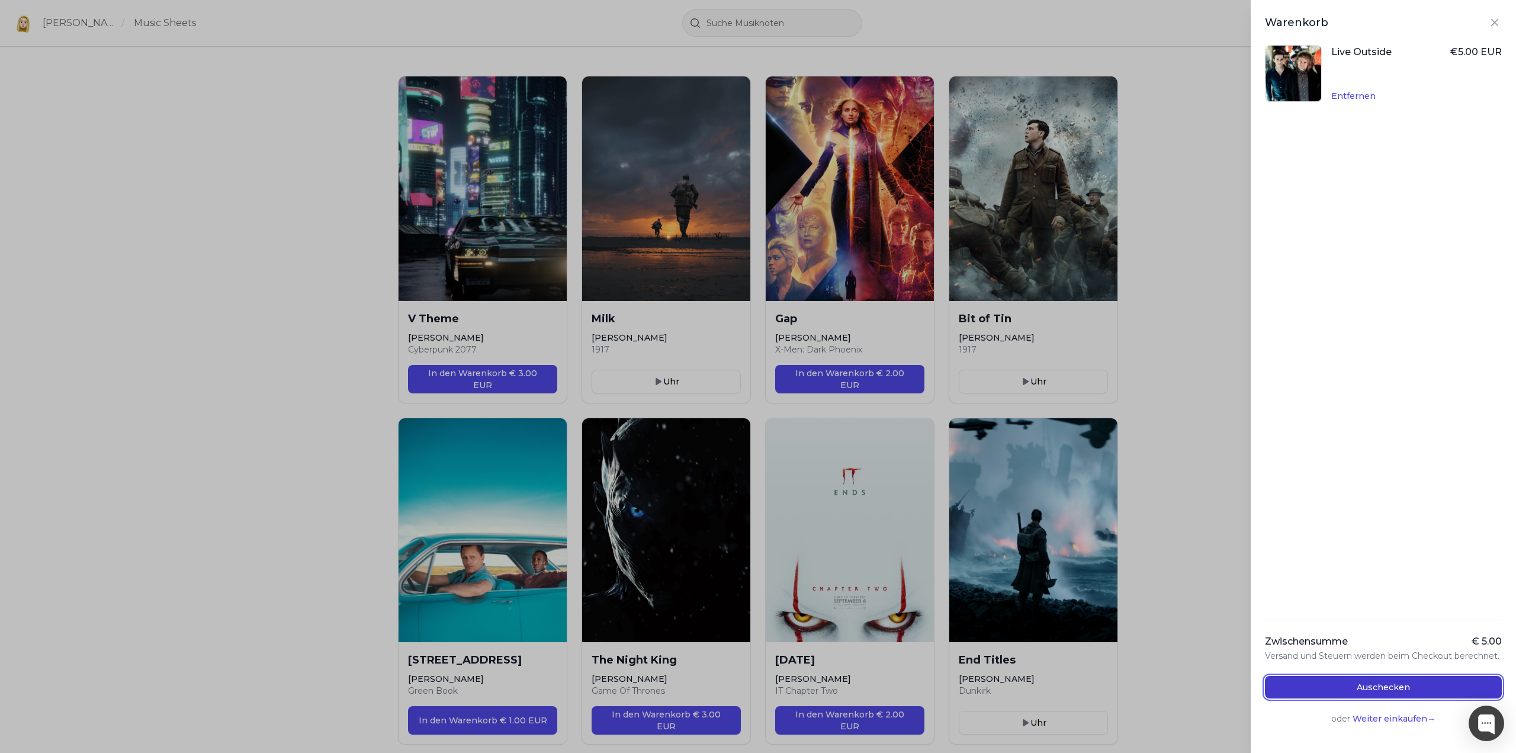
click at [1375, 686] on button "Auschecken" at bounding box center [1383, 687] width 237 height 23
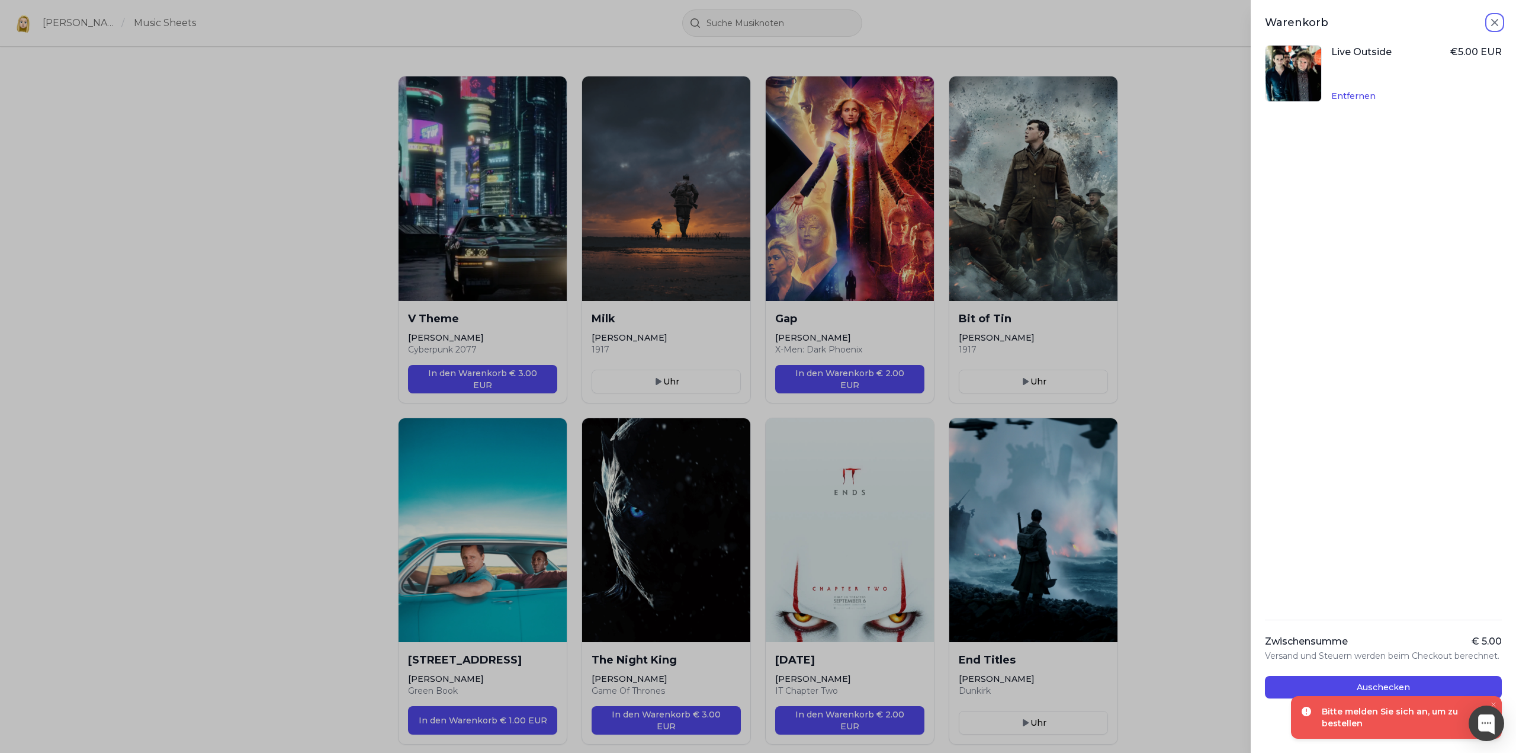
click at [1488, 28] on icon "Close panel" at bounding box center [1495, 22] width 14 height 14
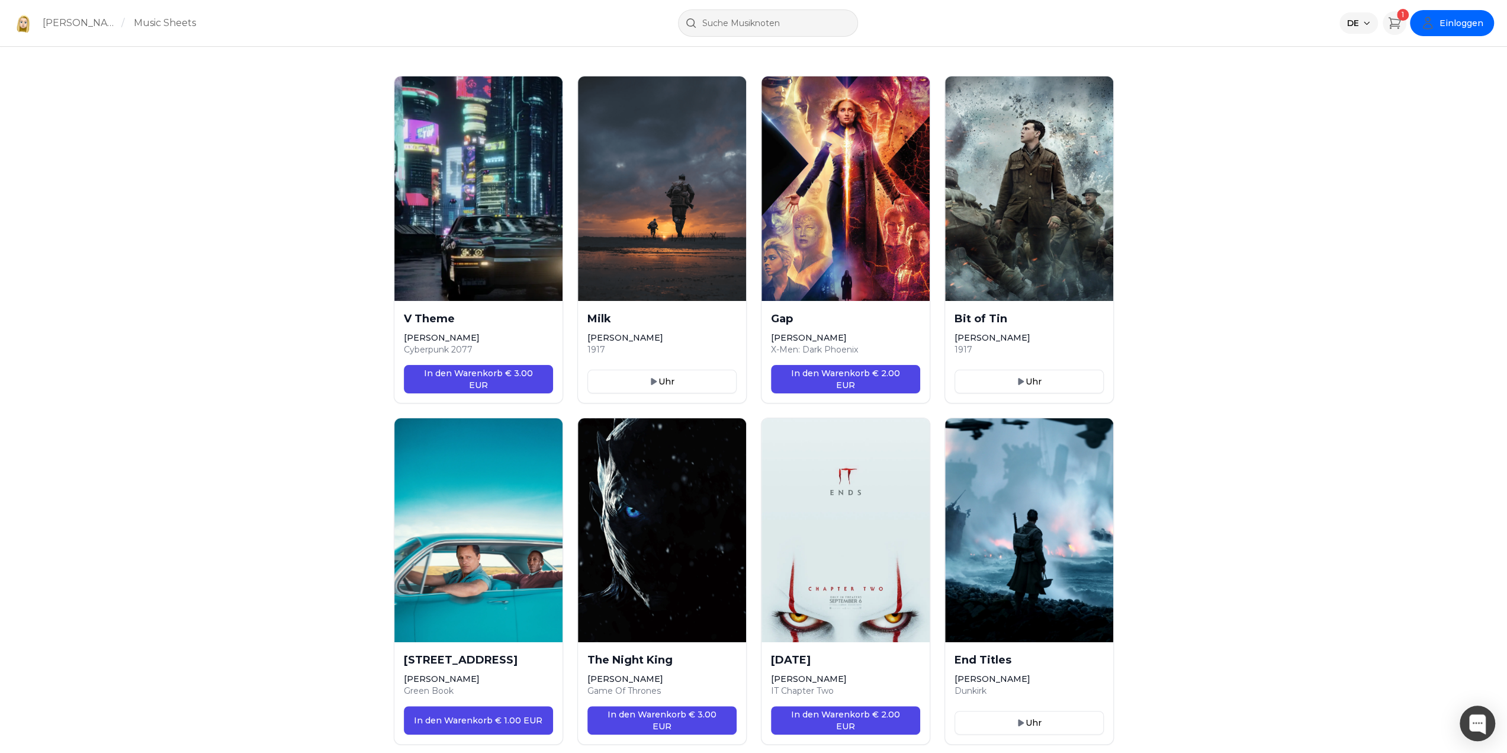
click at [1465, 25] on span "Einloggen" at bounding box center [1462, 23] width 44 height 12
click at [1429, 53] on button "Einloggen" at bounding box center [1436, 52] width 114 height 21
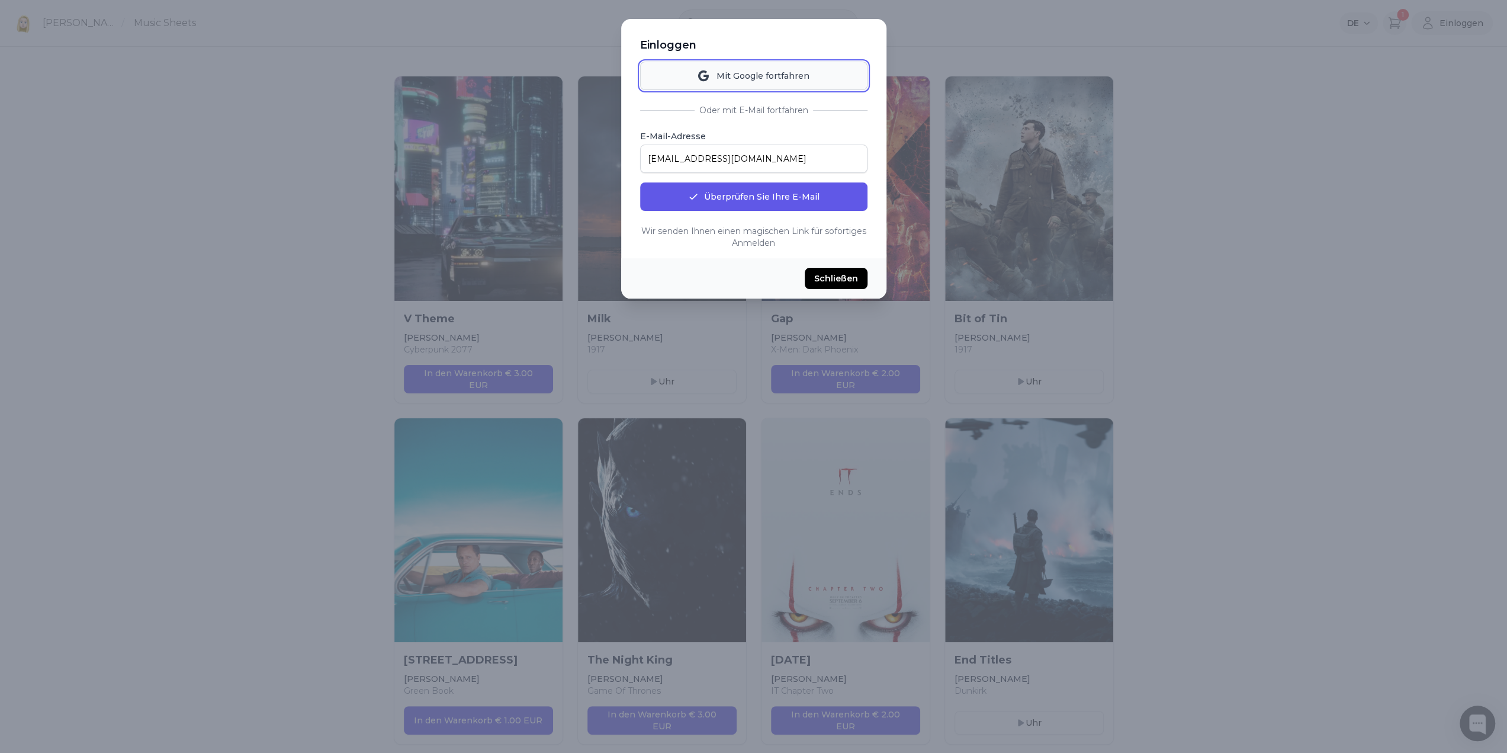
click at [731, 73] on button "Mit Google fortfahren" at bounding box center [753, 76] width 227 height 28
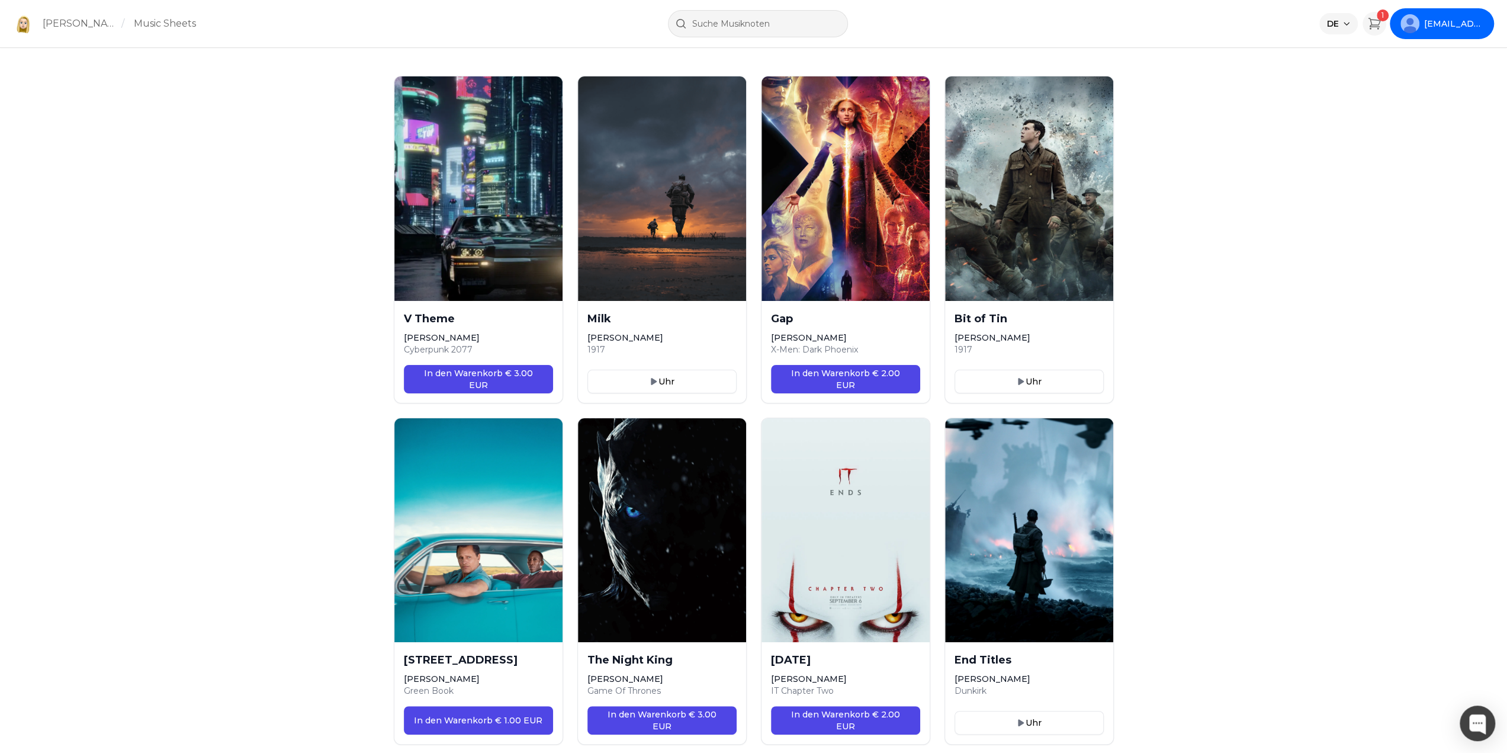
click at [1404, 22] on img at bounding box center [1410, 23] width 19 height 19
click at [1378, 25] on icon "Warenkorb" at bounding box center [1374, 23] width 11 height 11
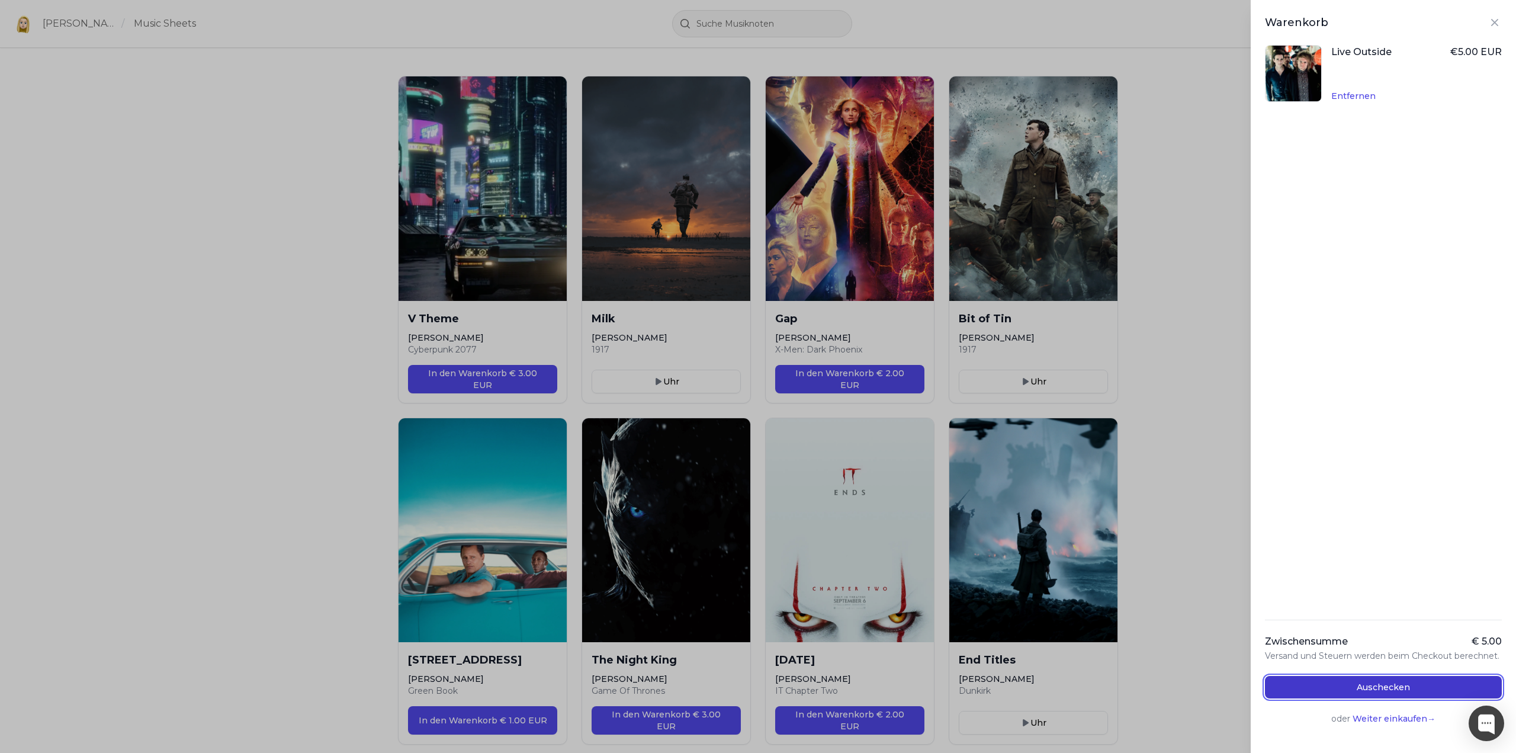
click at [1320, 682] on button "Auschecken" at bounding box center [1383, 687] width 237 height 23
click at [1369, 683] on button "Auschecken" at bounding box center [1383, 687] width 237 height 23
click at [1491, 23] on icon "Close panel" at bounding box center [1494, 22] width 7 height 7
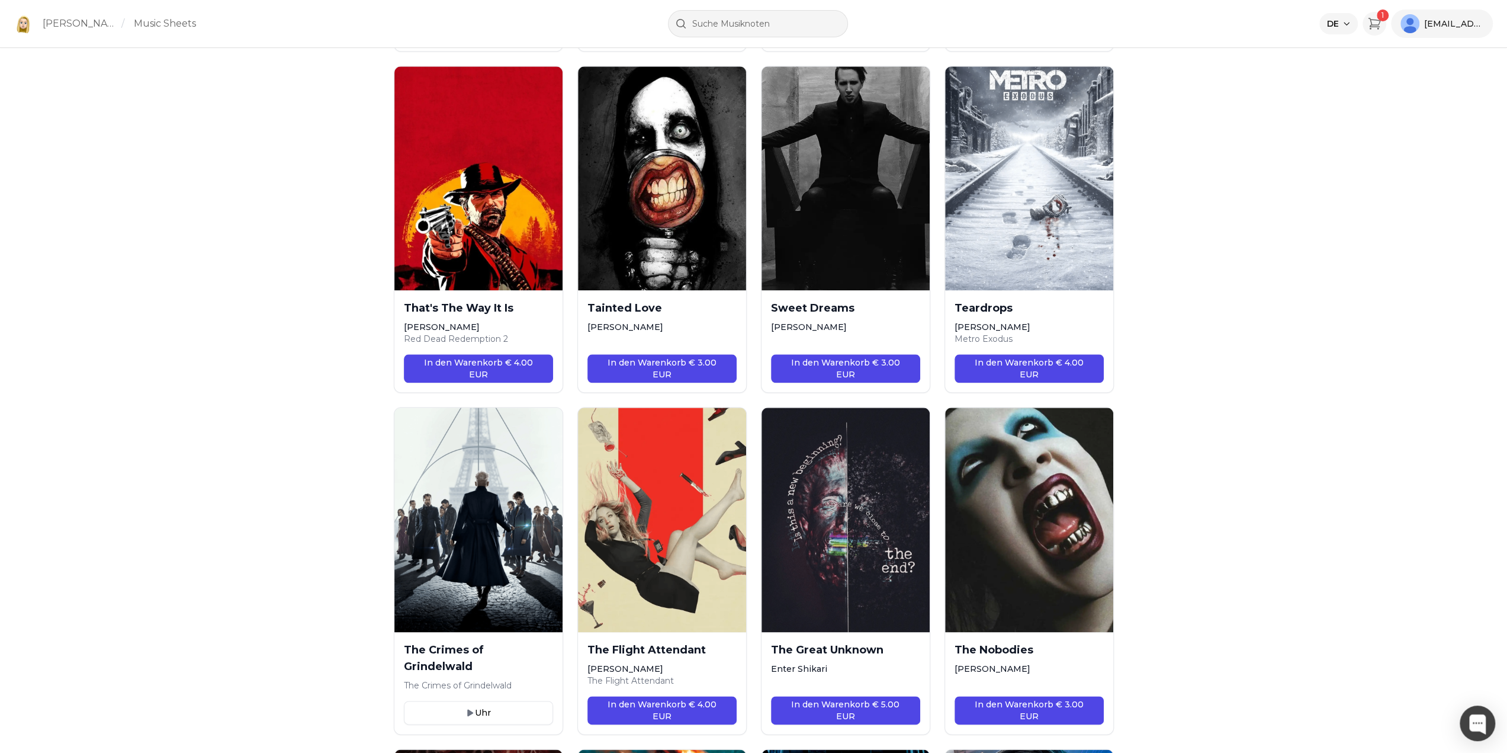
scroll to position [7364, 0]
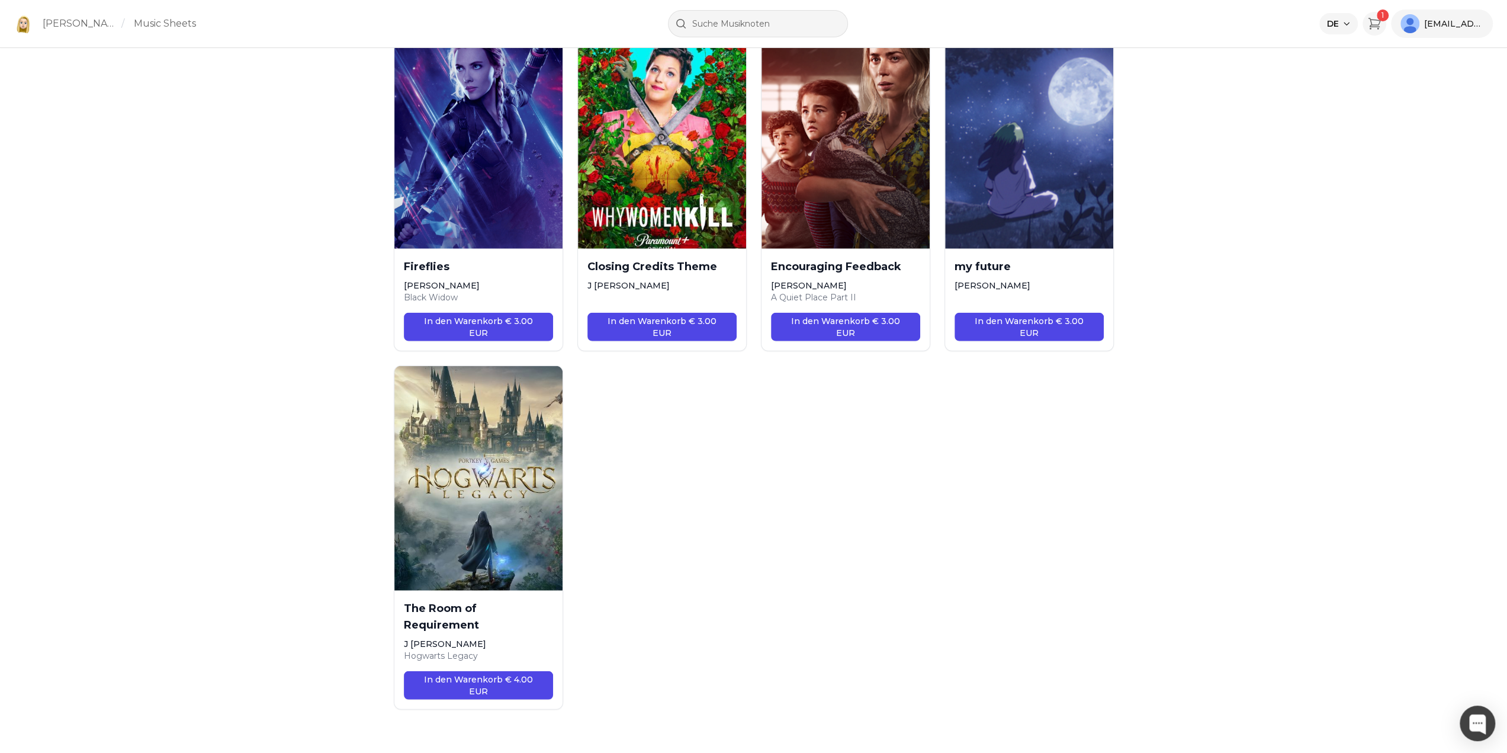
drag, startPoint x: 292, startPoint y: 364, endPoint x: 317, endPoint y: 761, distance: 398.2
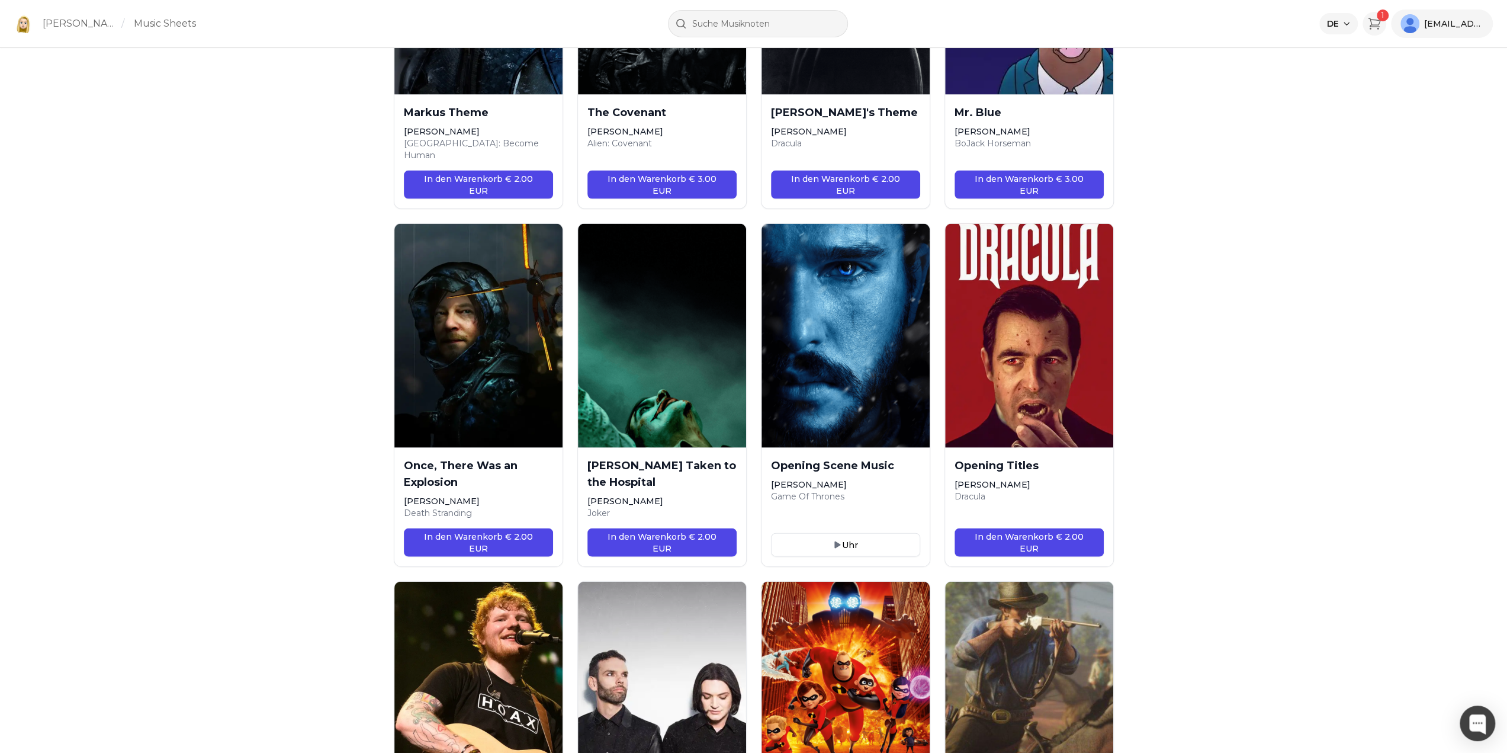
scroll to position [0, 0]
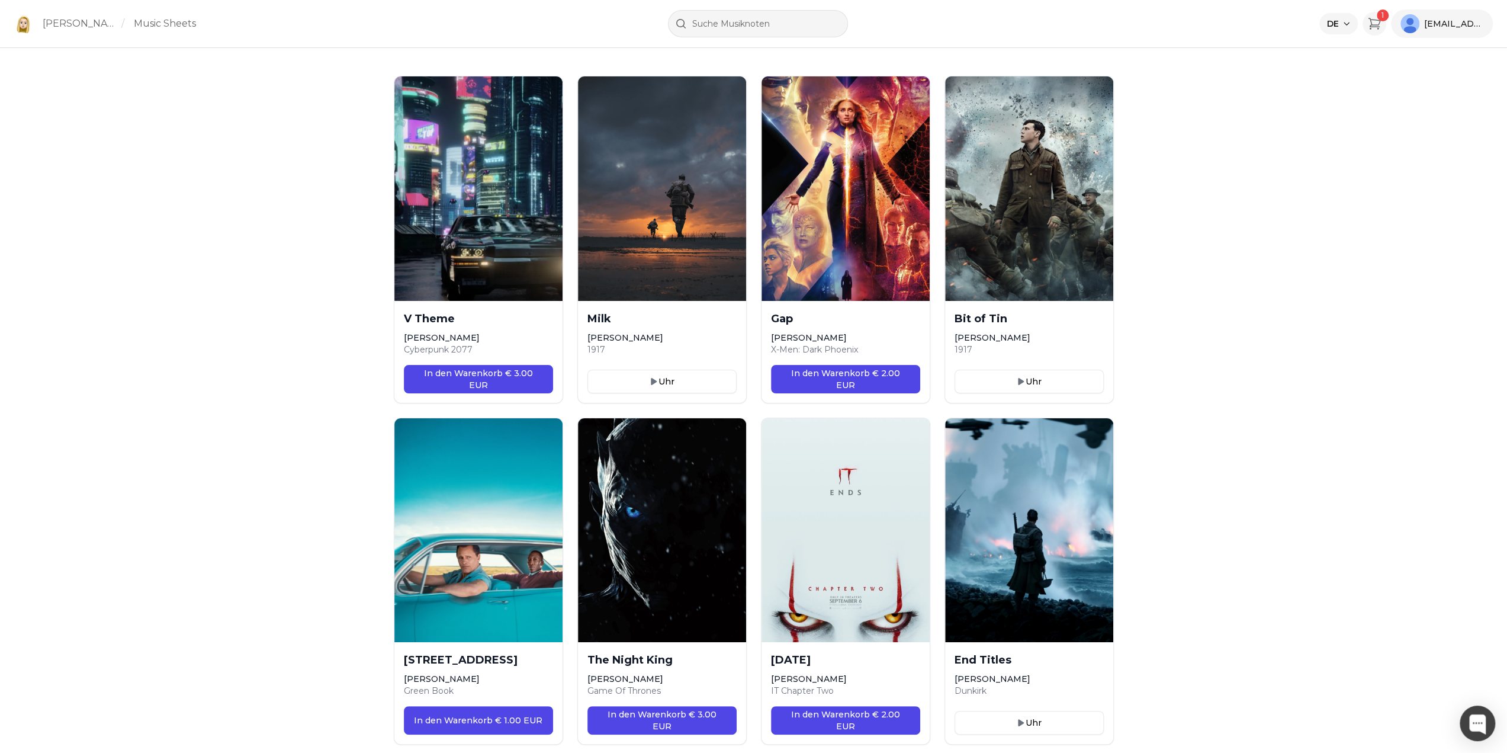
drag, startPoint x: 784, startPoint y: 547, endPoint x: 895, endPoint y: -72, distance: 628.4
click at [161, 24] on link "Music Sheets" at bounding box center [165, 24] width 62 height 14
click at [83, 21] on link "[PERSON_NAME]" at bounding box center [80, 24] width 74 height 14
click at [90, 22] on link "[PERSON_NAME]" at bounding box center [80, 24] width 74 height 14
click at [161, 17] on link "Music Sheets" at bounding box center [165, 24] width 62 height 14
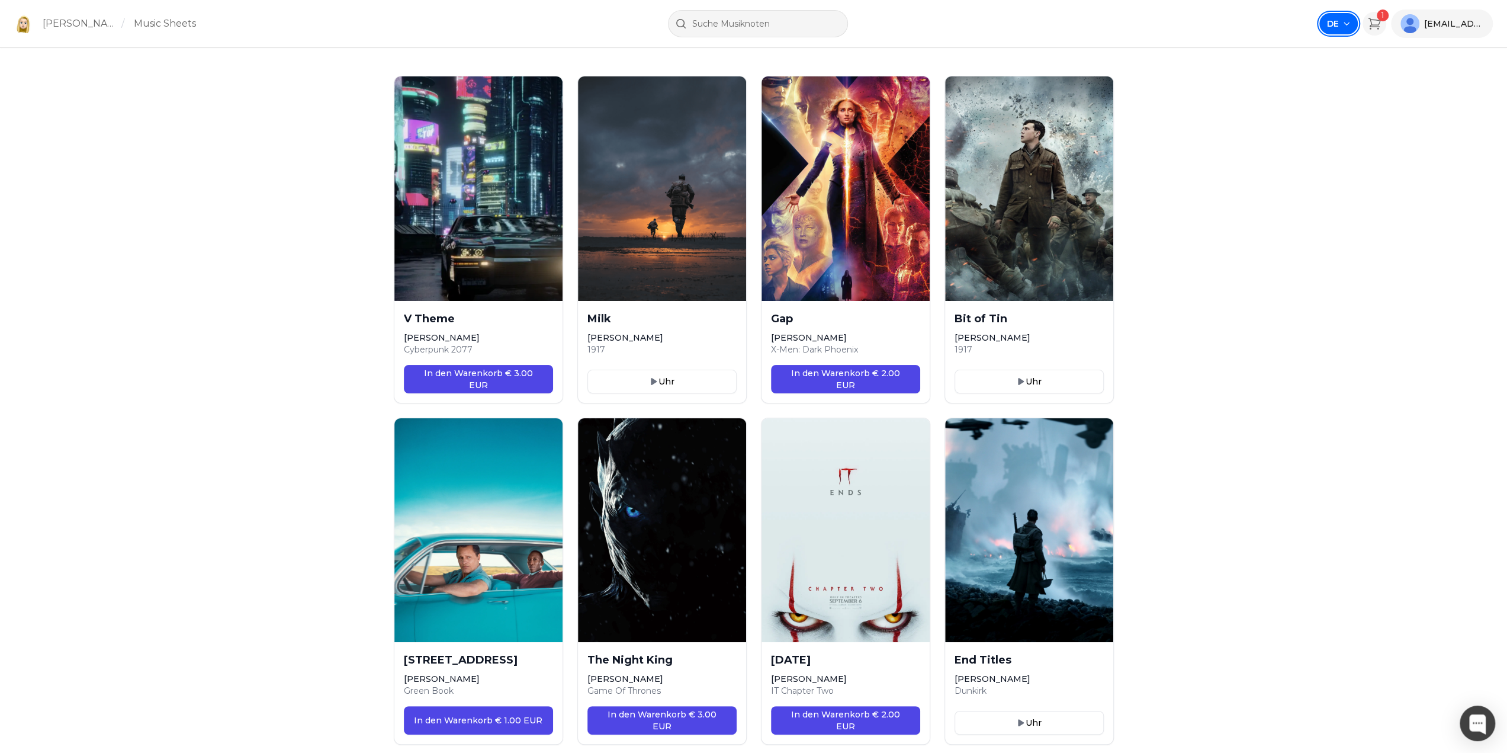
click at [1347, 19] on button "DE" at bounding box center [1339, 23] width 38 height 21
click at [1475, 717] on div at bounding box center [1478, 723] width 36 height 36
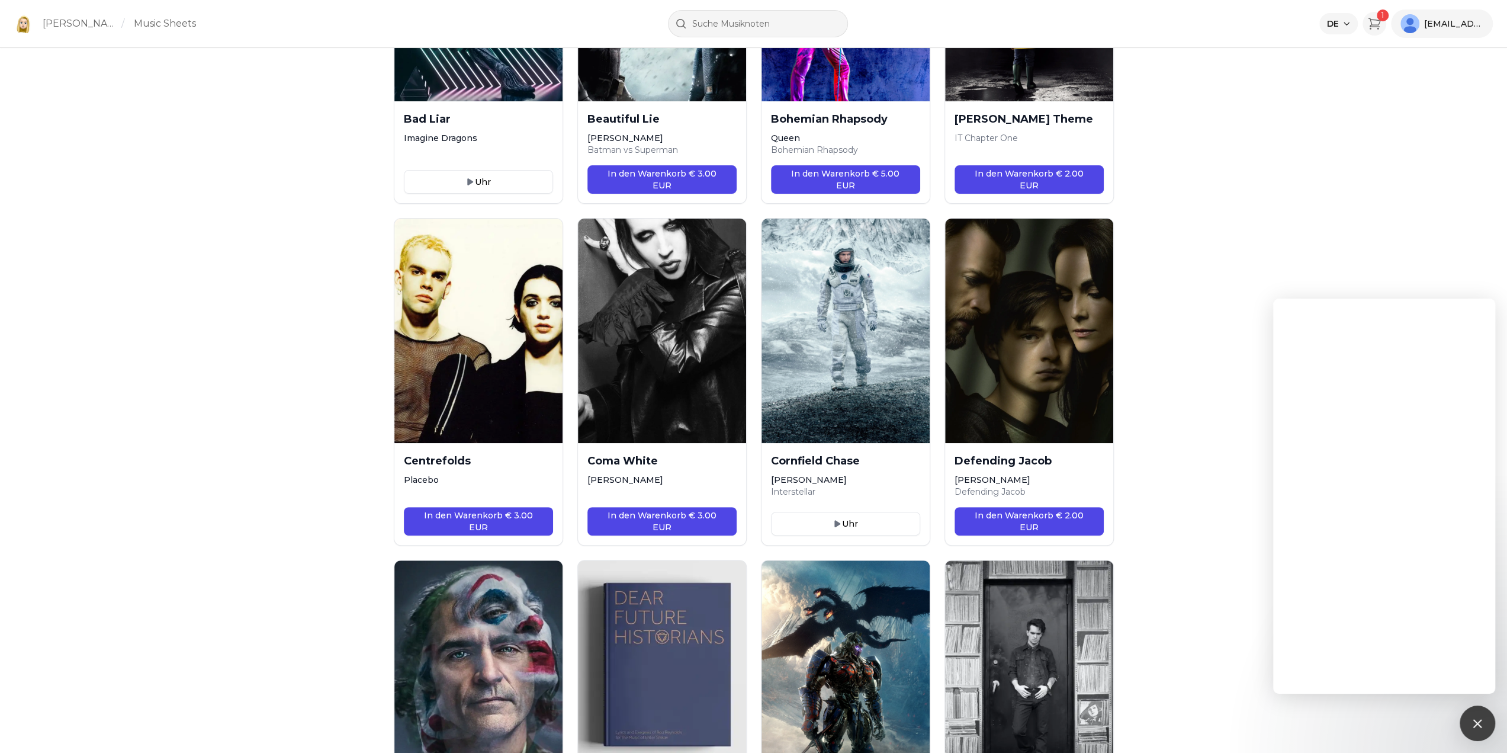
scroll to position [7364, 0]
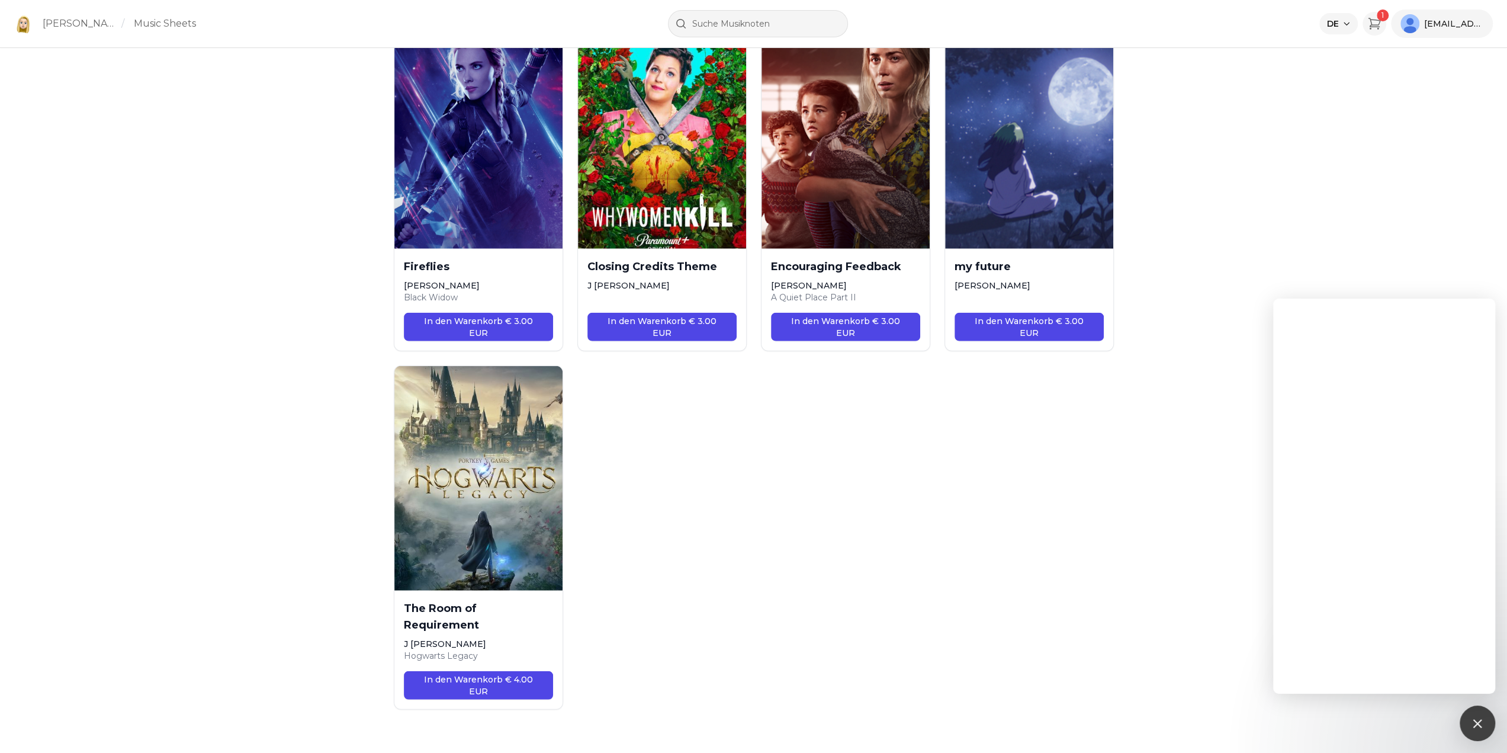
drag, startPoint x: 1157, startPoint y: 206, endPoint x: 1100, endPoint y: 708, distance: 505.4
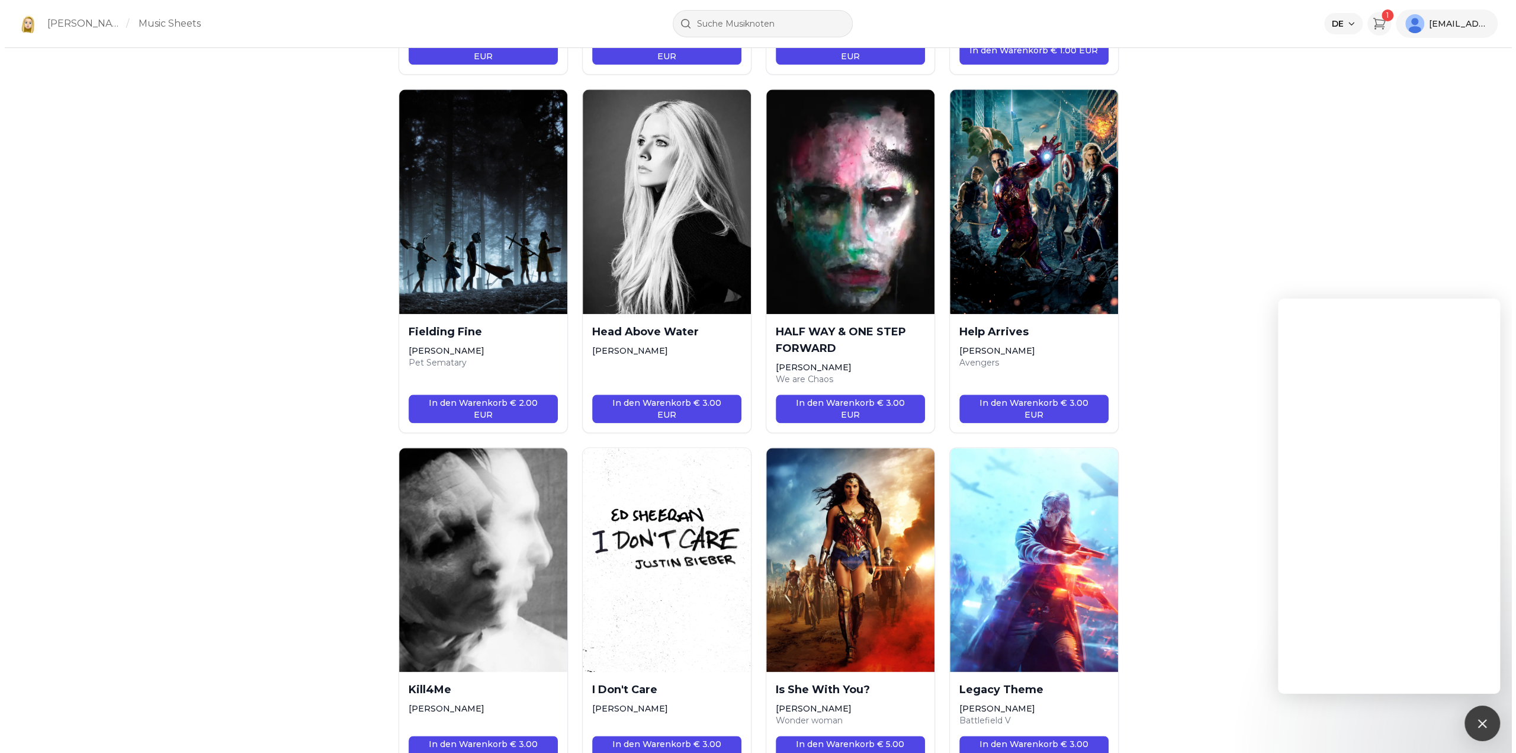
scroll to position [0, 0]
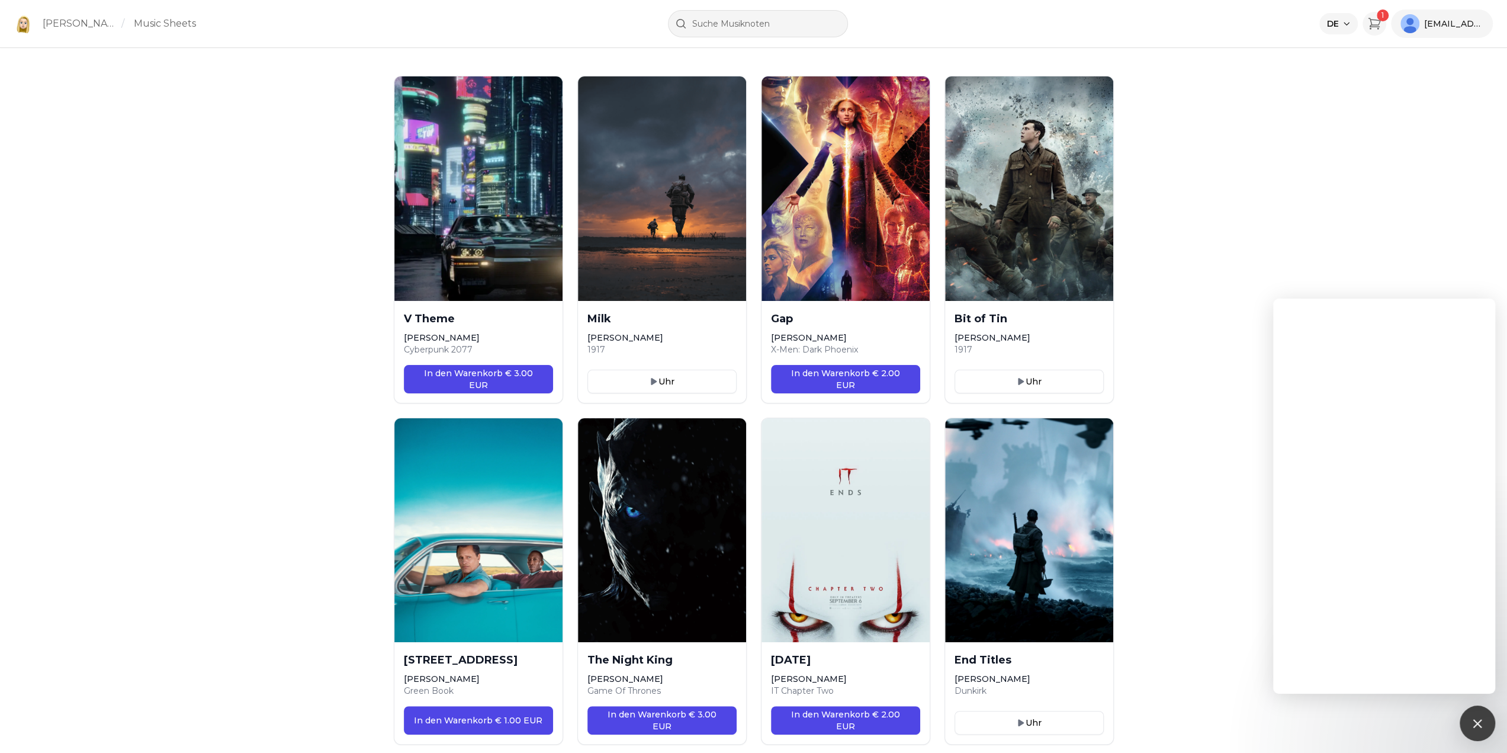
drag, startPoint x: 1092, startPoint y: 528, endPoint x: 1290, endPoint y: -72, distance: 631.7
click at [1469, 18] on span "stopchasingrainbows@googlemail.com" at bounding box center [1453, 24] width 59 height 12
click at [1404, 57] on button "Letzte Bestellungen" at bounding box center [1436, 55] width 114 height 21
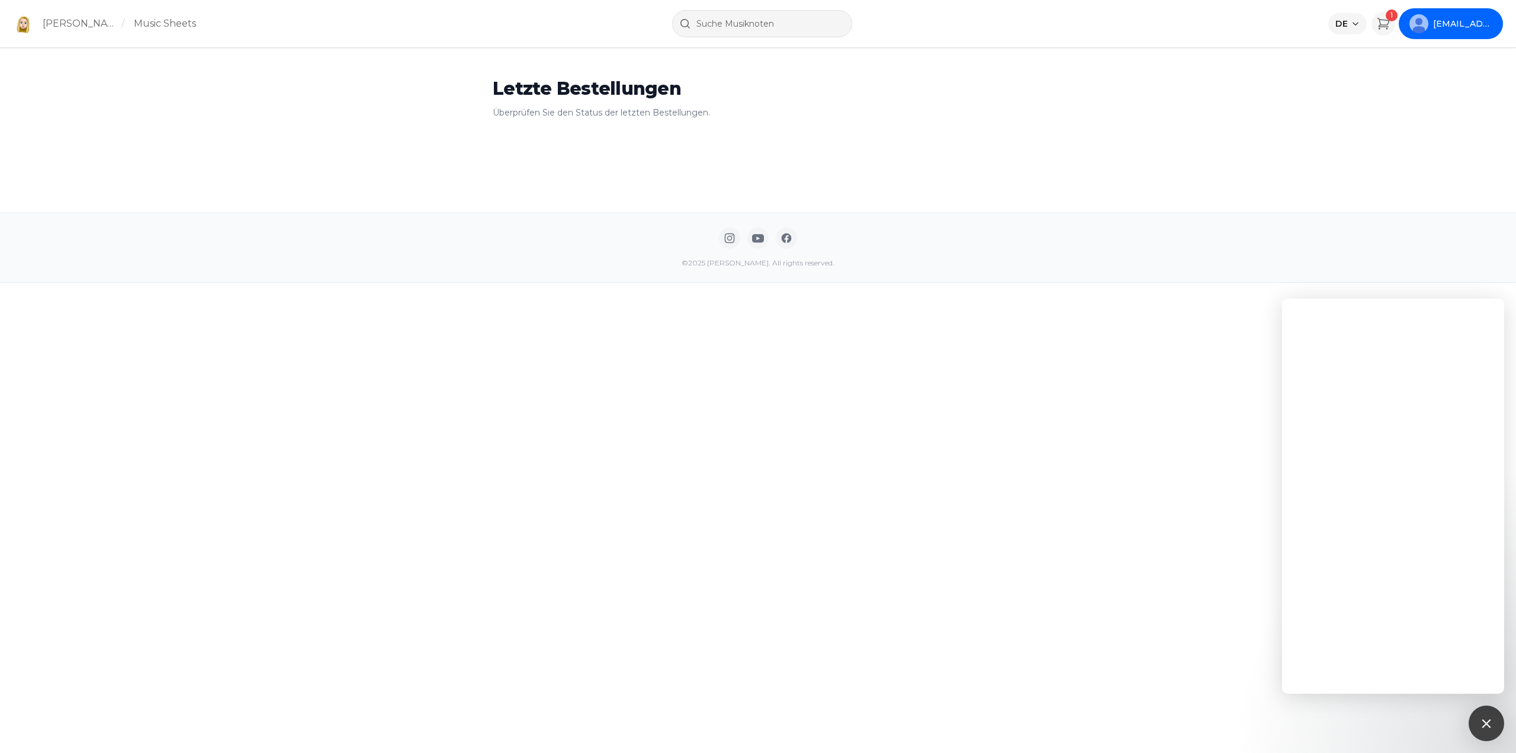
click at [1418, 36] on button "stopchasingrainbows@googlemail.com" at bounding box center [1451, 23] width 102 height 28
click at [1388, 18] on span "1" at bounding box center [1392, 15] width 12 height 12
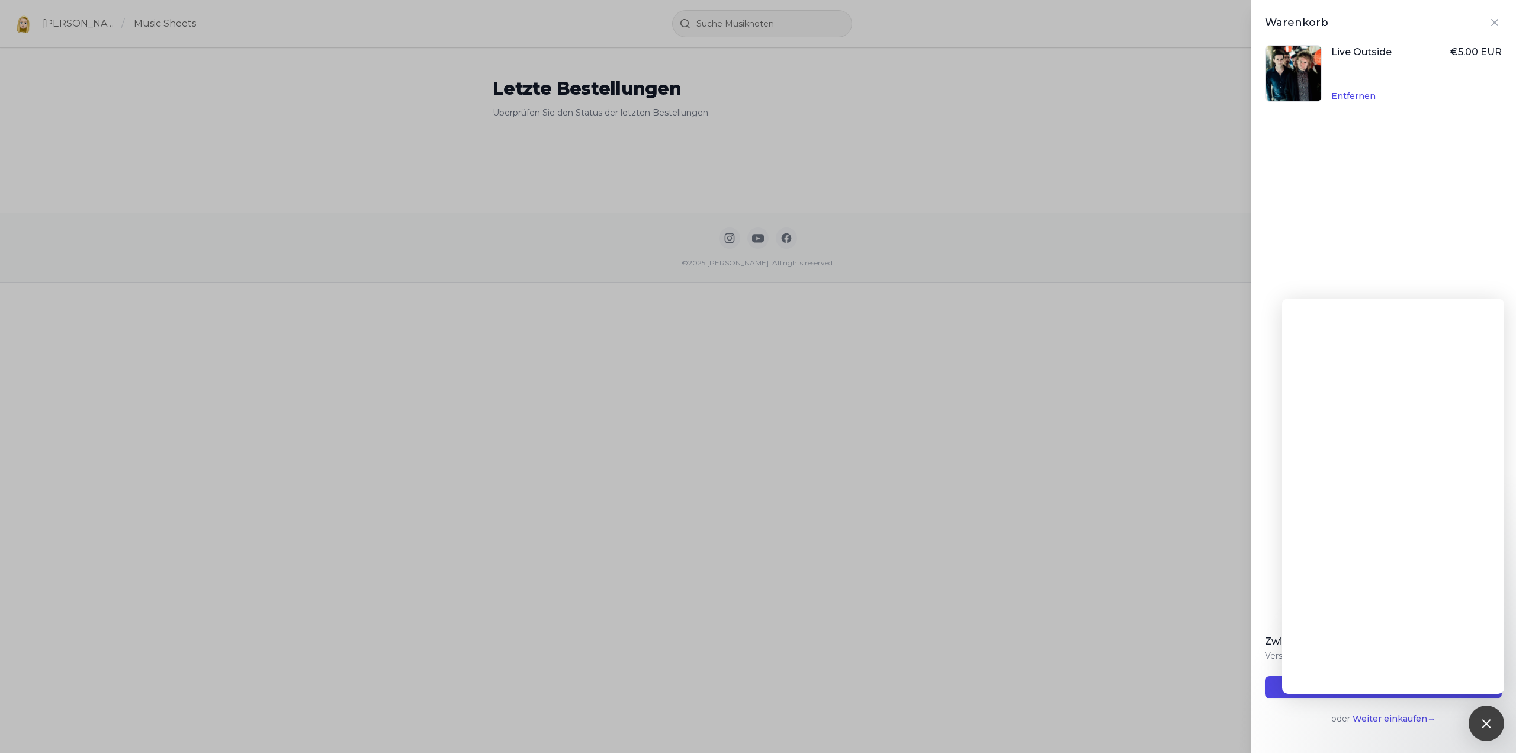
click at [1399, 102] on li "Live Outside € 5.00 EUR Entfernen" at bounding box center [1383, 73] width 237 height 85
click at [1350, 727] on div "Zwischensumme € 5.00 Versand und Steuern werden beim Checkout berechnet. Ausche…" at bounding box center [1383, 679] width 237 height 119
click at [1271, 683] on button "Auschecken" at bounding box center [1383, 687] width 237 height 23
click at [1494, 726] on div at bounding box center [1487, 723] width 36 height 36
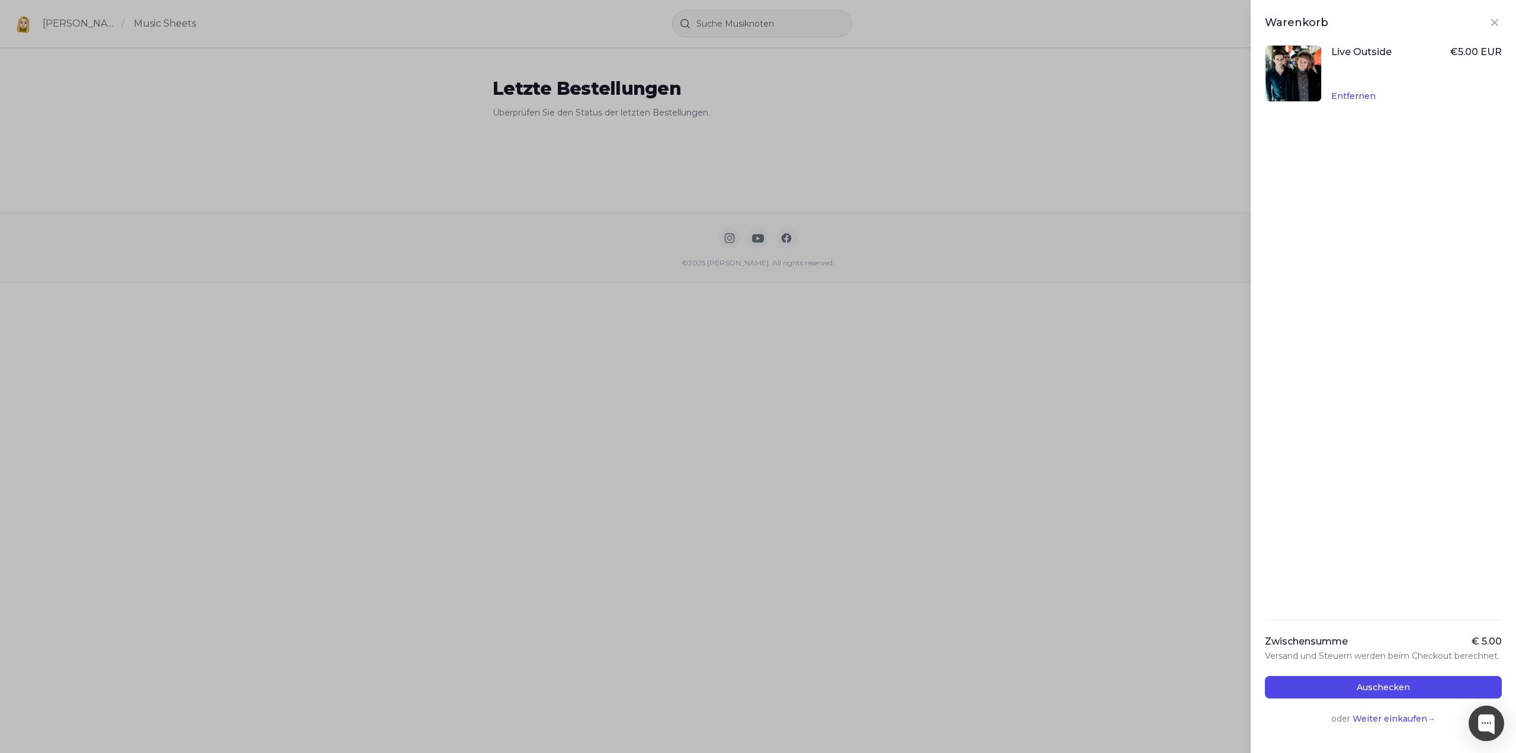
click at [1494, 21] on div "Warenkorb" at bounding box center [1383, 22] width 265 height 17
click at [1490, 21] on icon "Close panel" at bounding box center [1495, 22] width 14 height 14
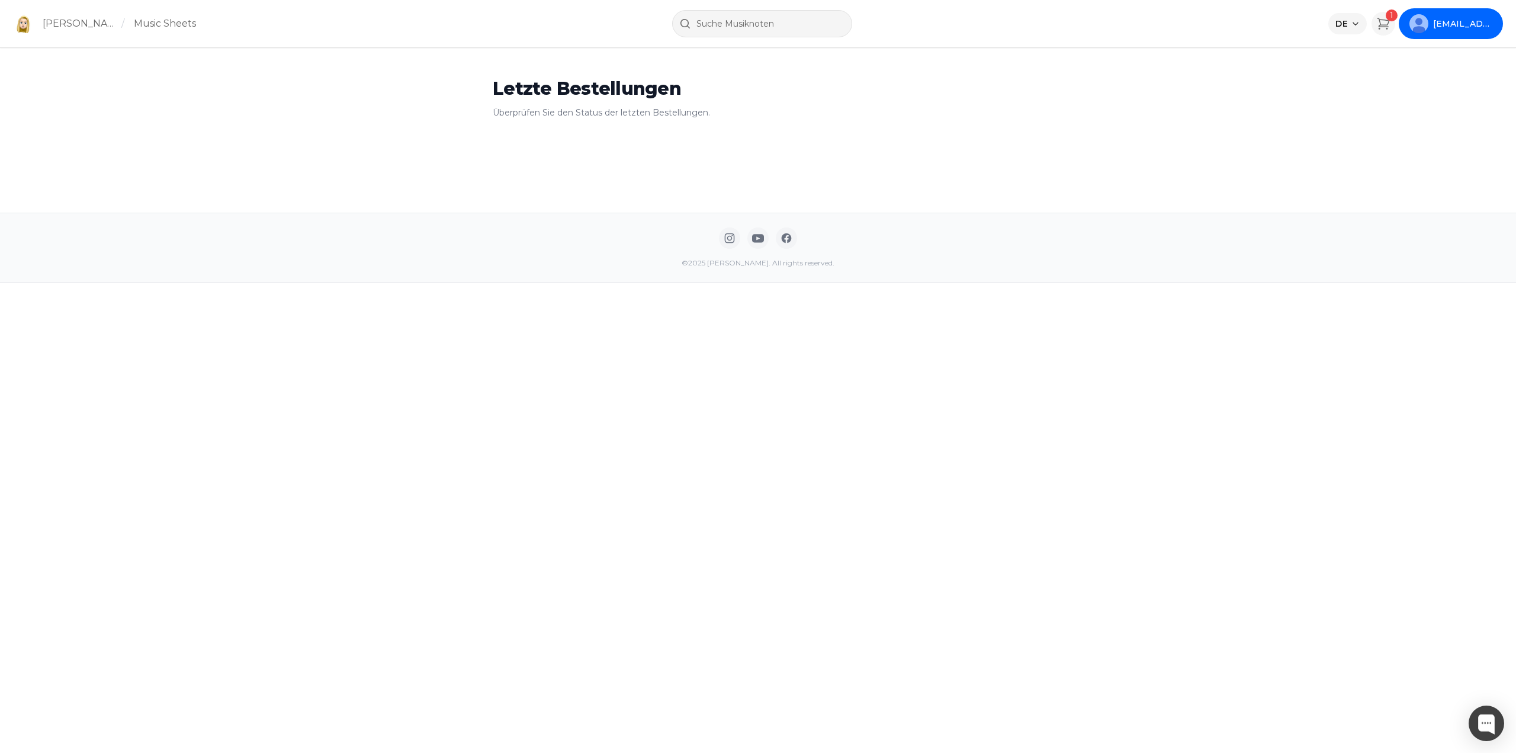
click at [1480, 16] on button "stopchasingrainbows@googlemail.com" at bounding box center [1451, 23] width 102 height 28
click at [1387, 13] on span "1" at bounding box center [1392, 15] width 12 height 12
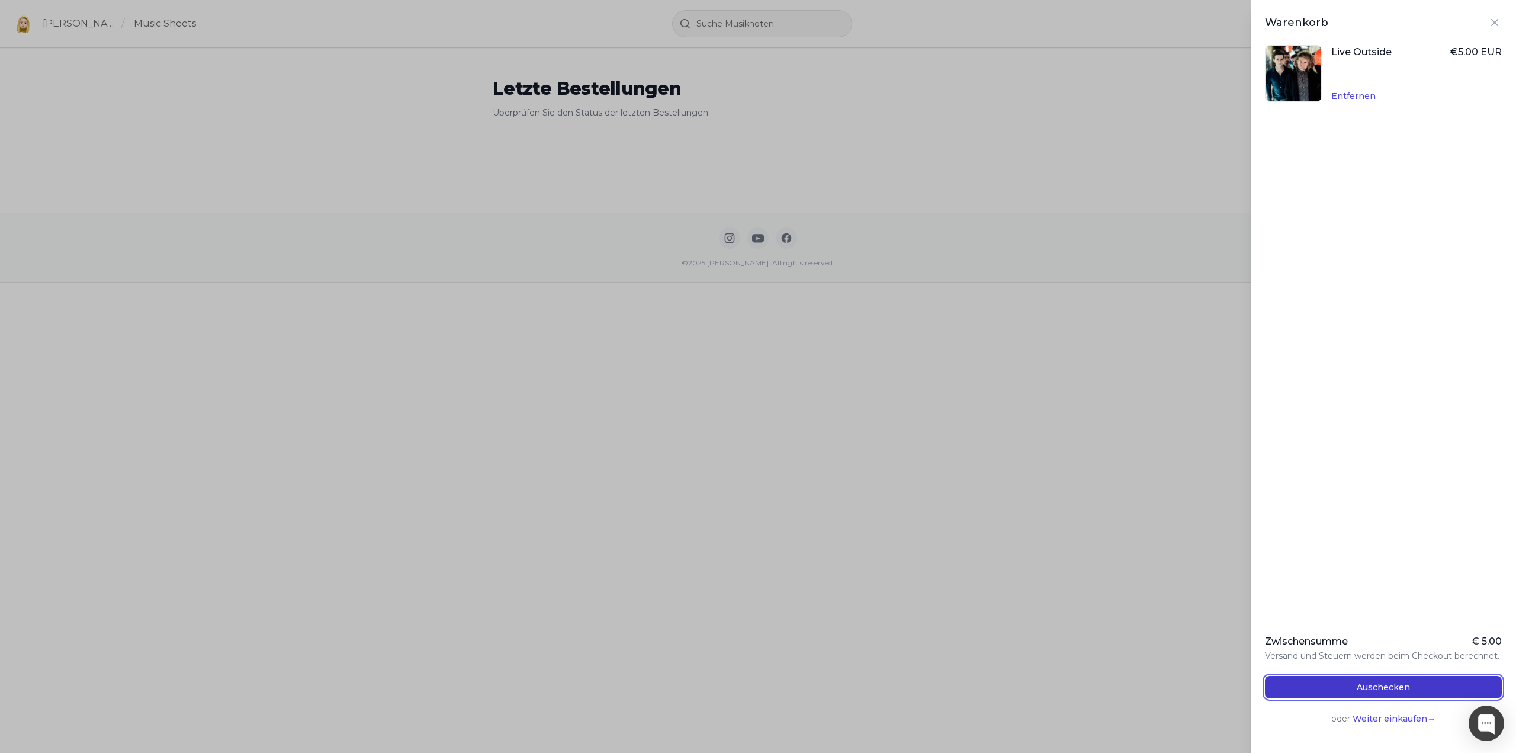
click at [1344, 685] on button "Auschecken" at bounding box center [1383, 687] width 237 height 23
drag, startPoint x: 298, startPoint y: 159, endPoint x: 312, endPoint y: 163, distance: 13.7
click at [300, 159] on div "Warenkorb Live Outside € 5.00 EUR Entfernen Zwischensumme € 5.00 Versand und St…" at bounding box center [758, 376] width 1516 height 753
click at [555, 232] on div "Warenkorb Live Outside € 5.00 EUR Entfernen Zwischensumme € 5.00 Versand und St…" at bounding box center [758, 376] width 1516 height 753
click at [1482, 32] on li "Live Outside € 5.00 EUR Entfernen" at bounding box center [1383, 73] width 237 height 85
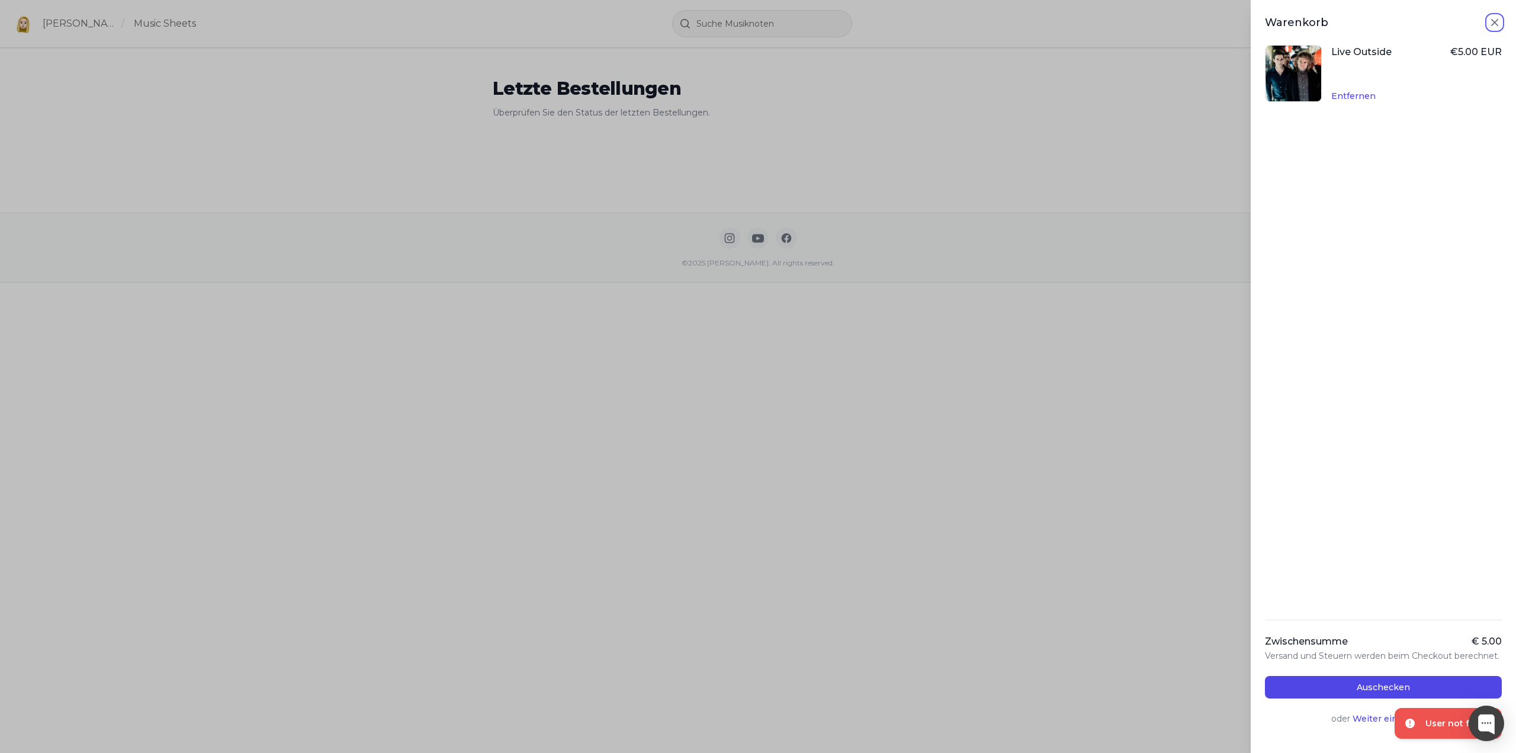
click at [1490, 29] on icon "Close panel" at bounding box center [1495, 22] width 14 height 14
